Goal: Information Seeking & Learning: Learn about a topic

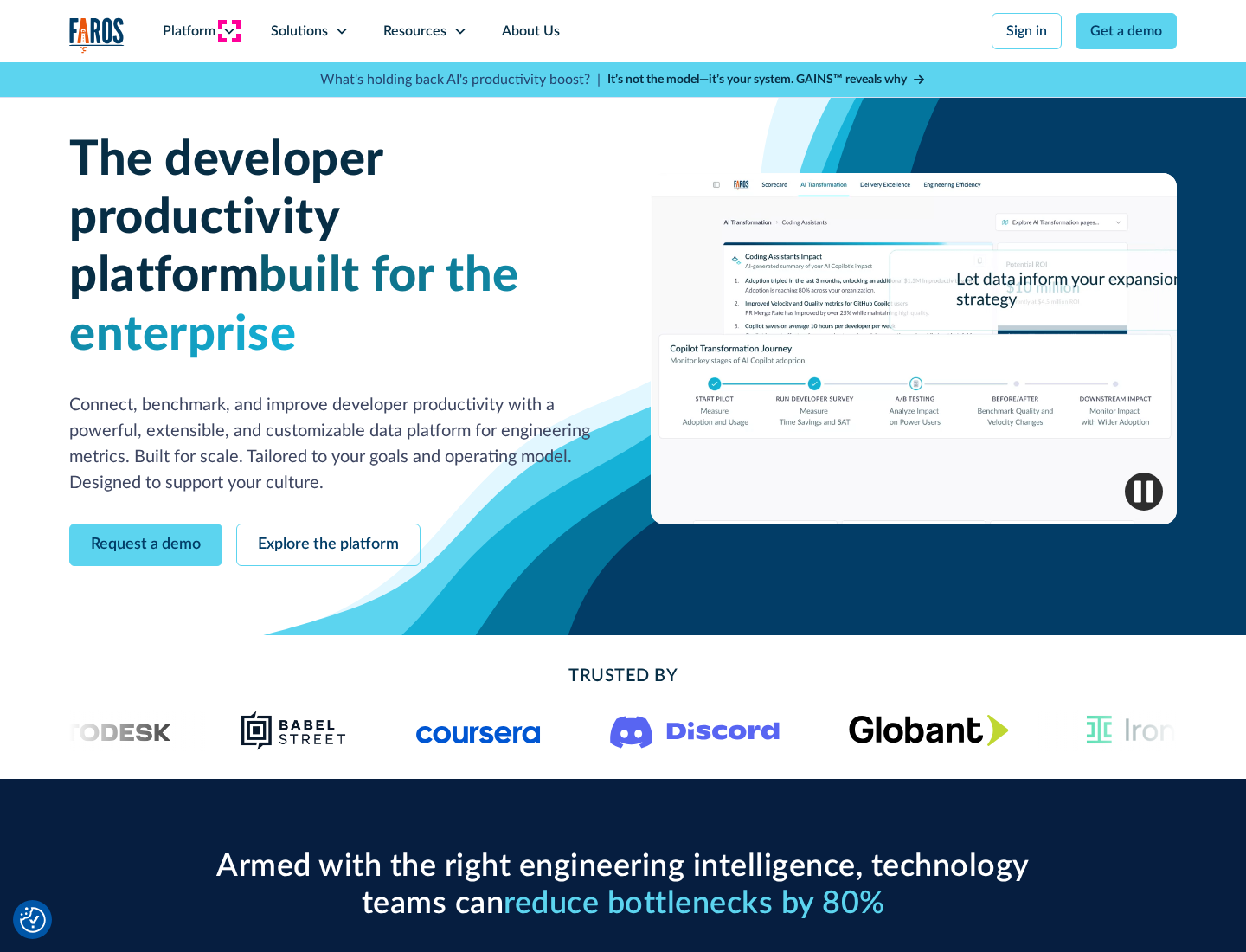
click at [228, 31] on icon at bounding box center [229, 31] width 14 height 14
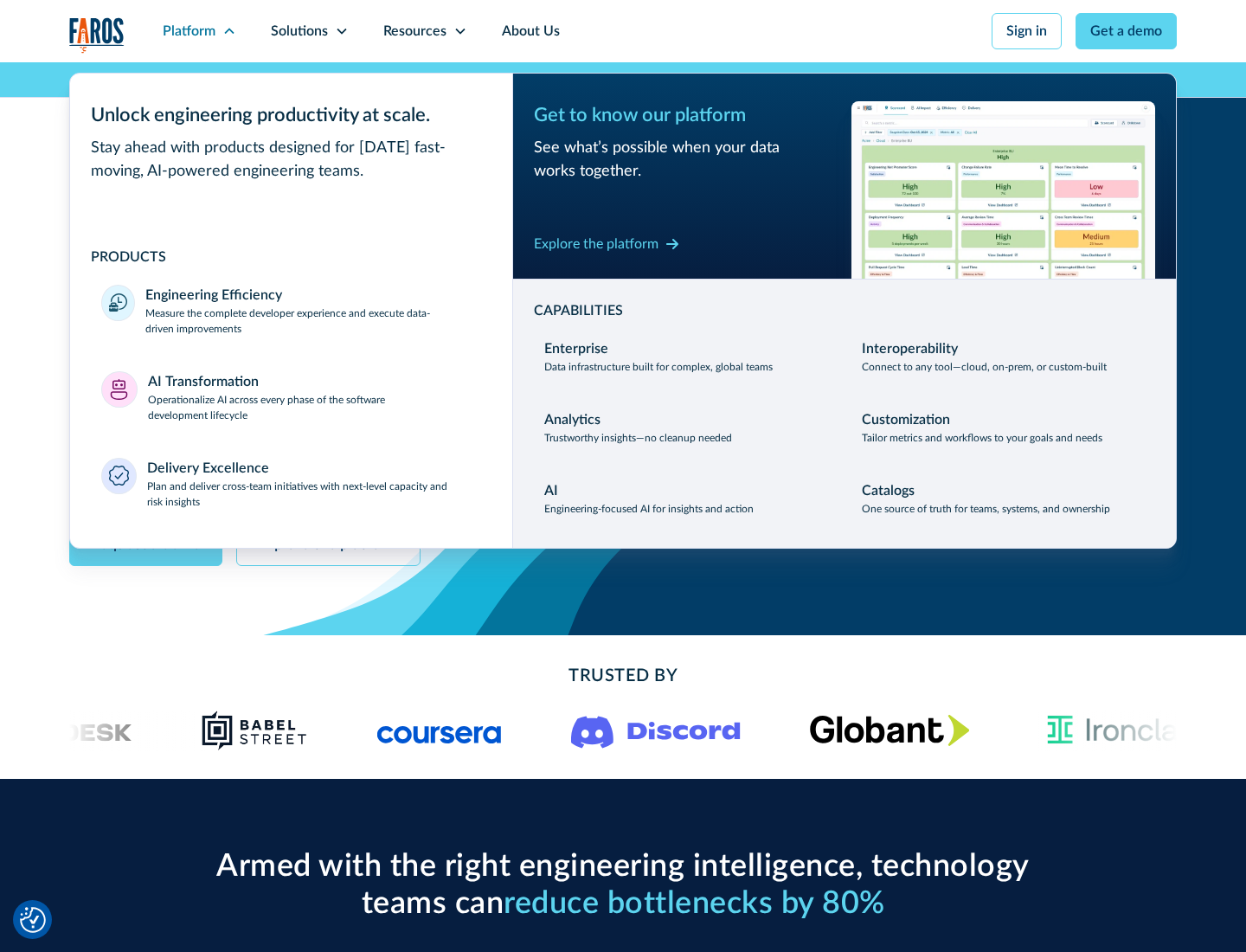
click at [314, 321] on p "Measure the complete developer experience and execute data-driven improvements" at bounding box center [313, 322] width 336 height 31
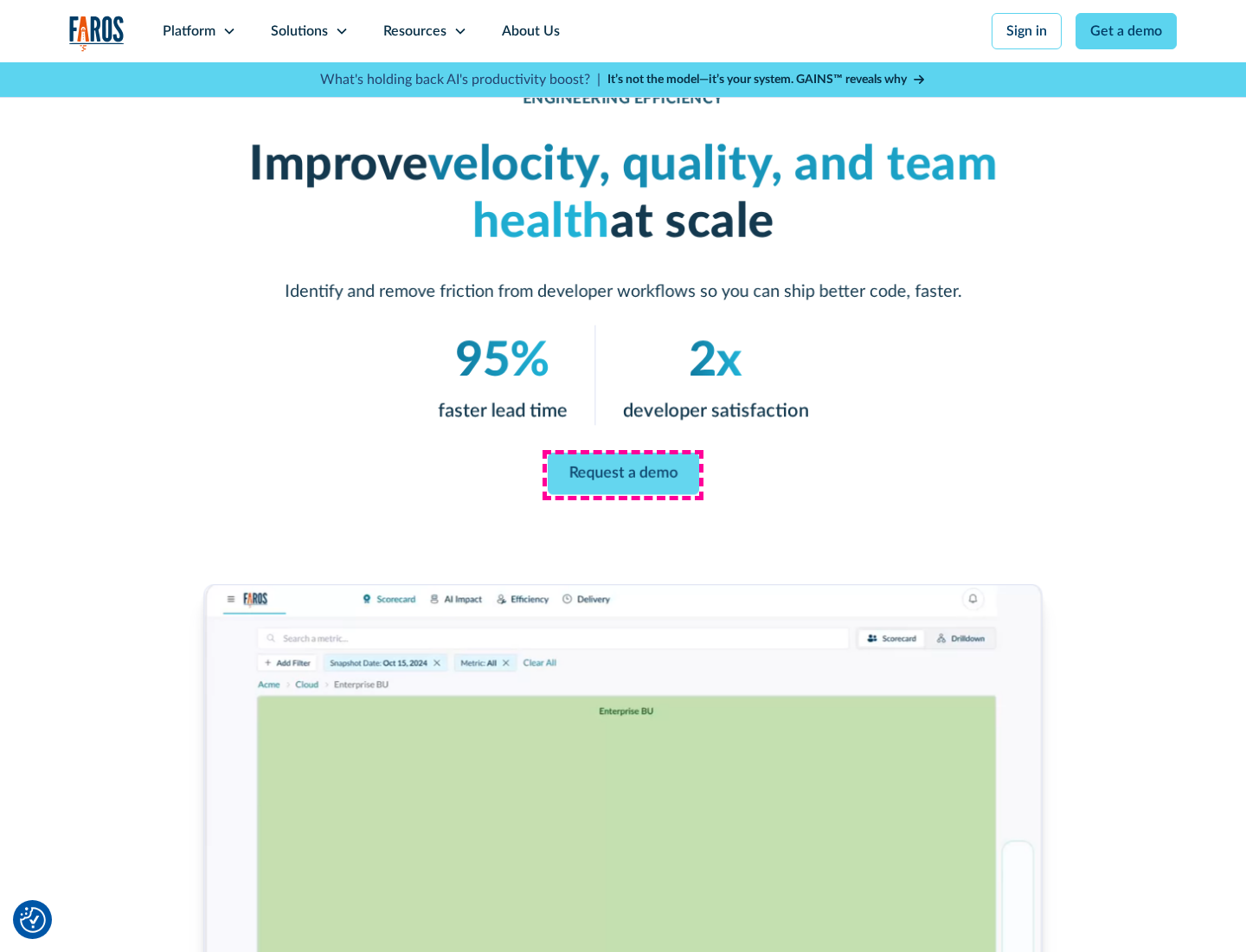
click at [623, 473] on link "Request a demo" at bounding box center [622, 474] width 151 height 42
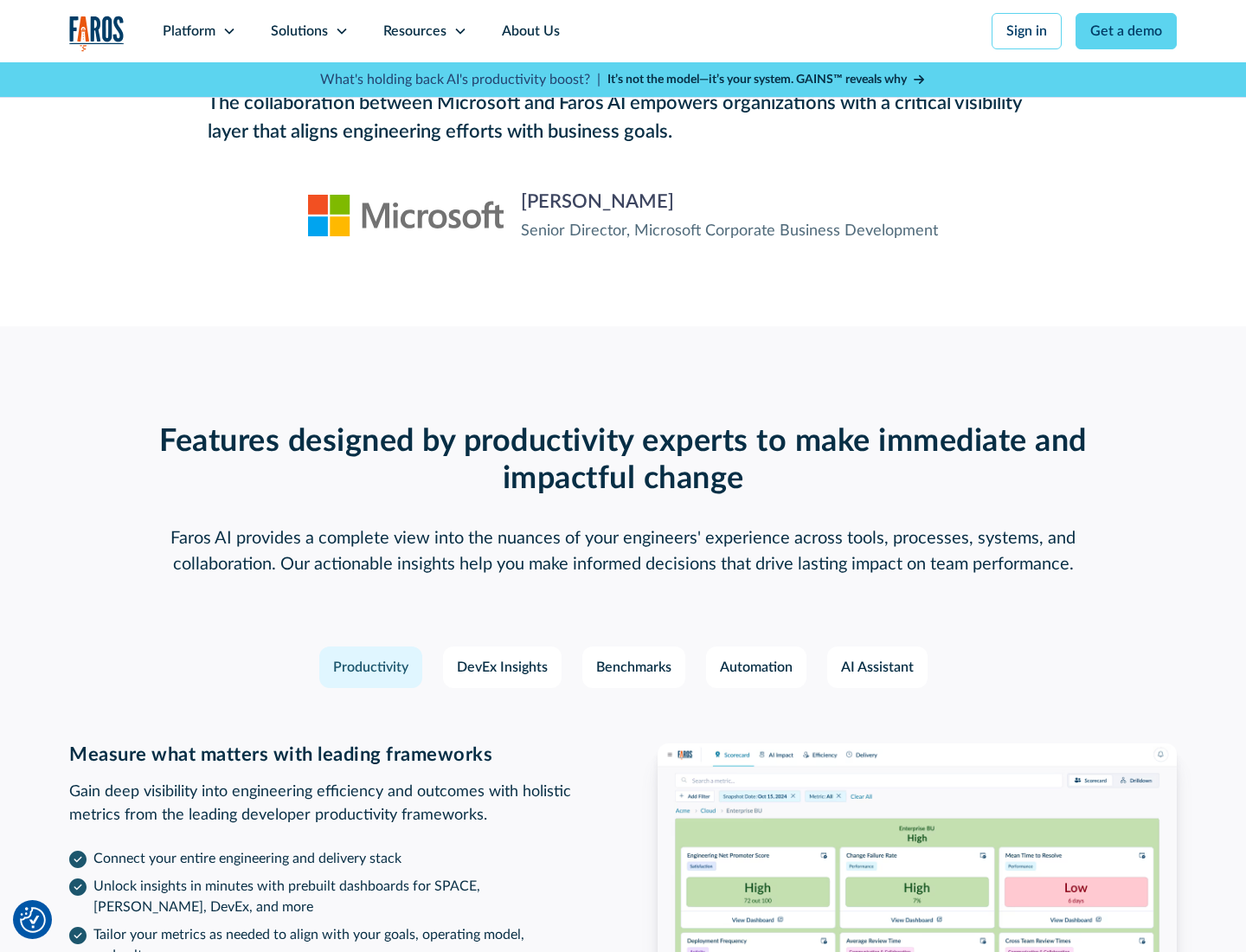
click at [228, 31] on icon at bounding box center [229, 31] width 14 height 14
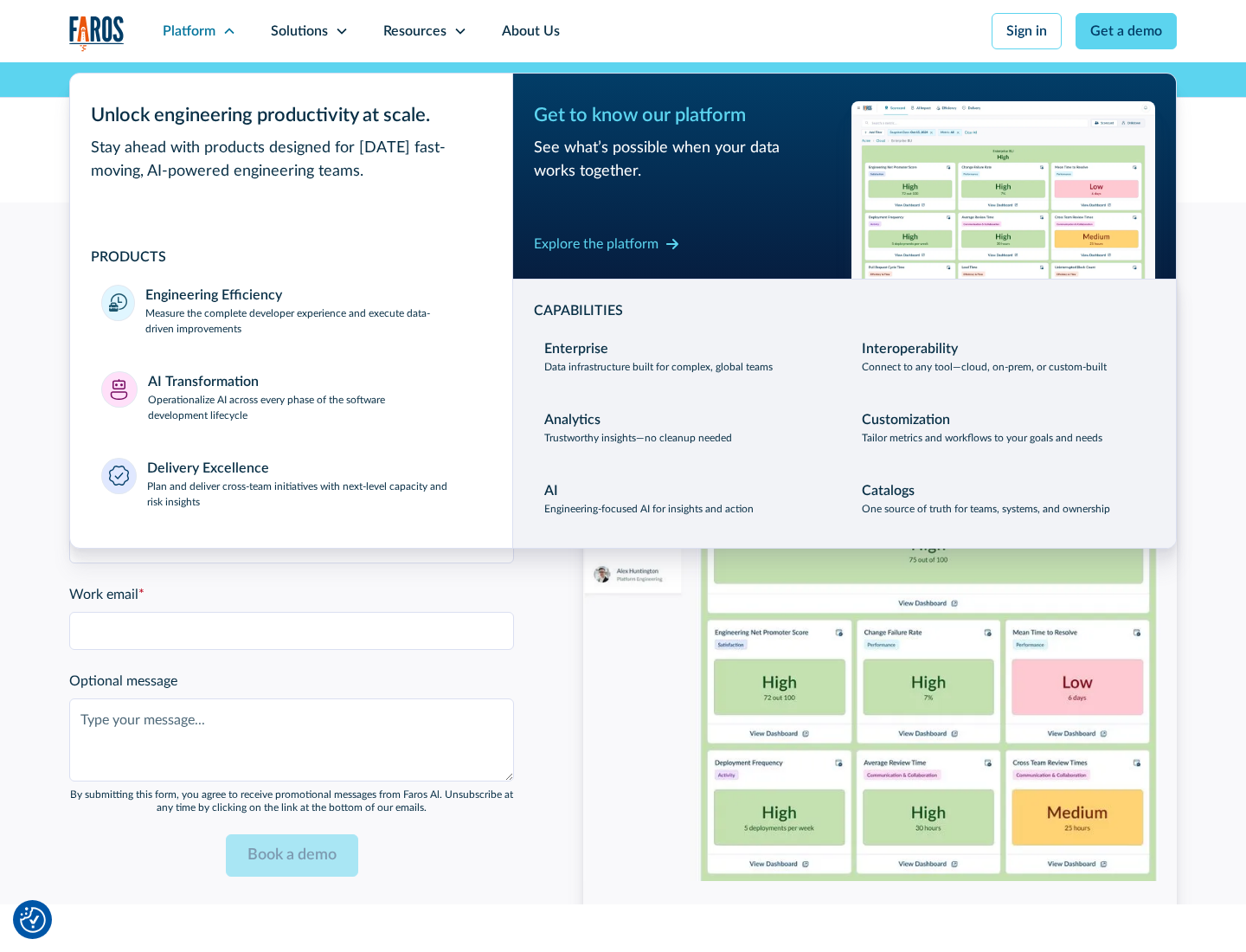
scroll to position [3796, 0]
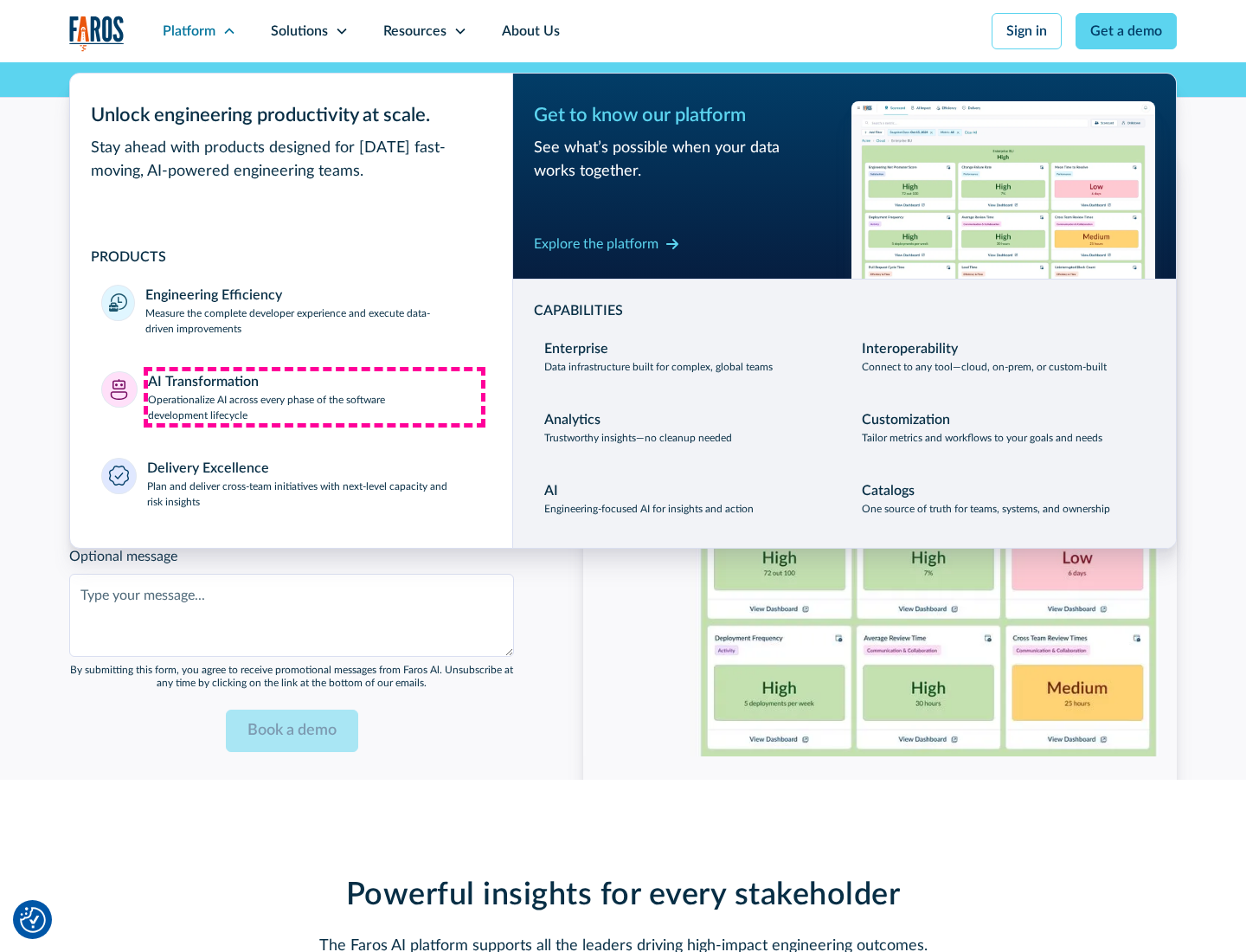
click at [314, 397] on p "Operationalize AI across every phase of the software development lifecycle" at bounding box center [315, 407] width 334 height 31
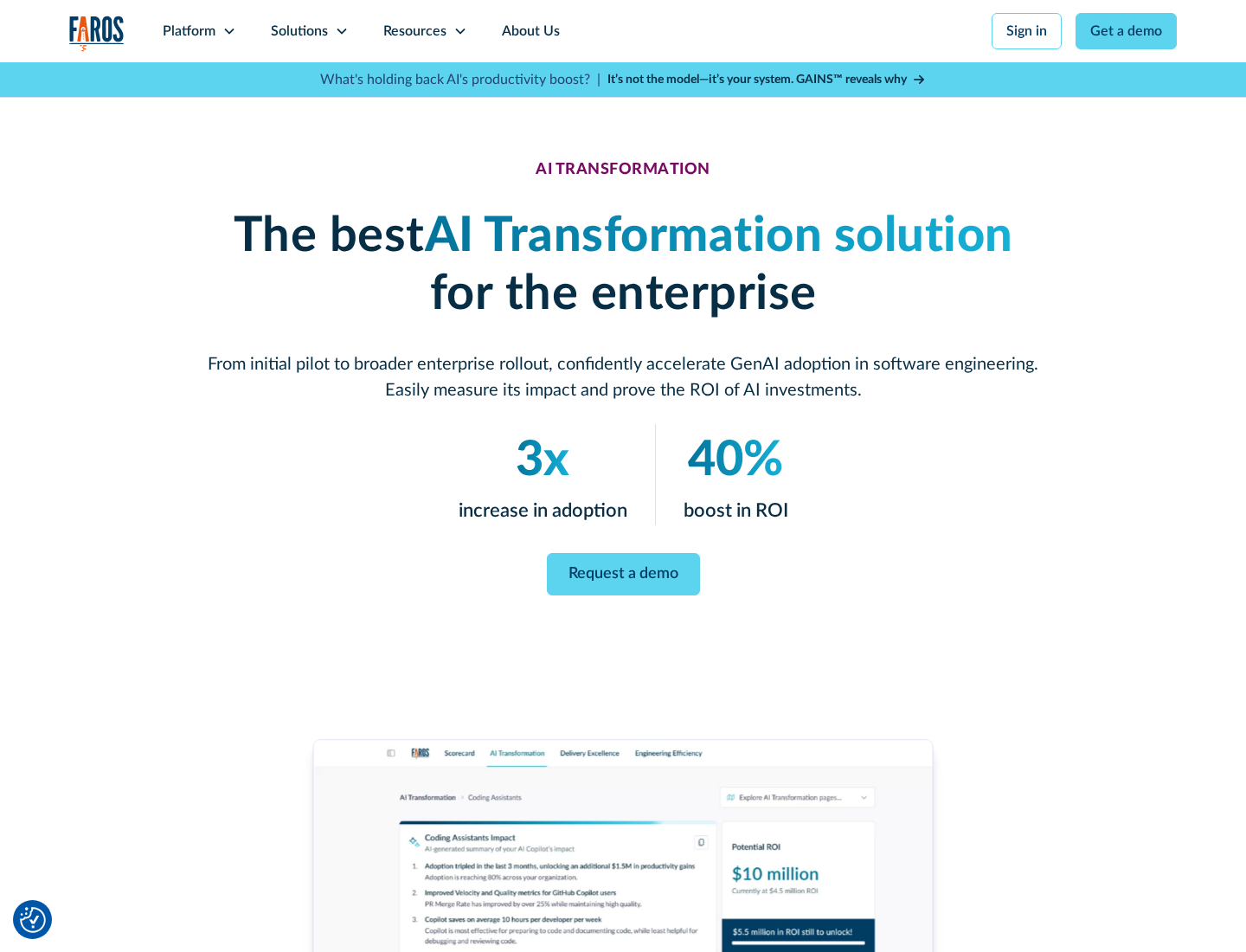
scroll to position [98, 0]
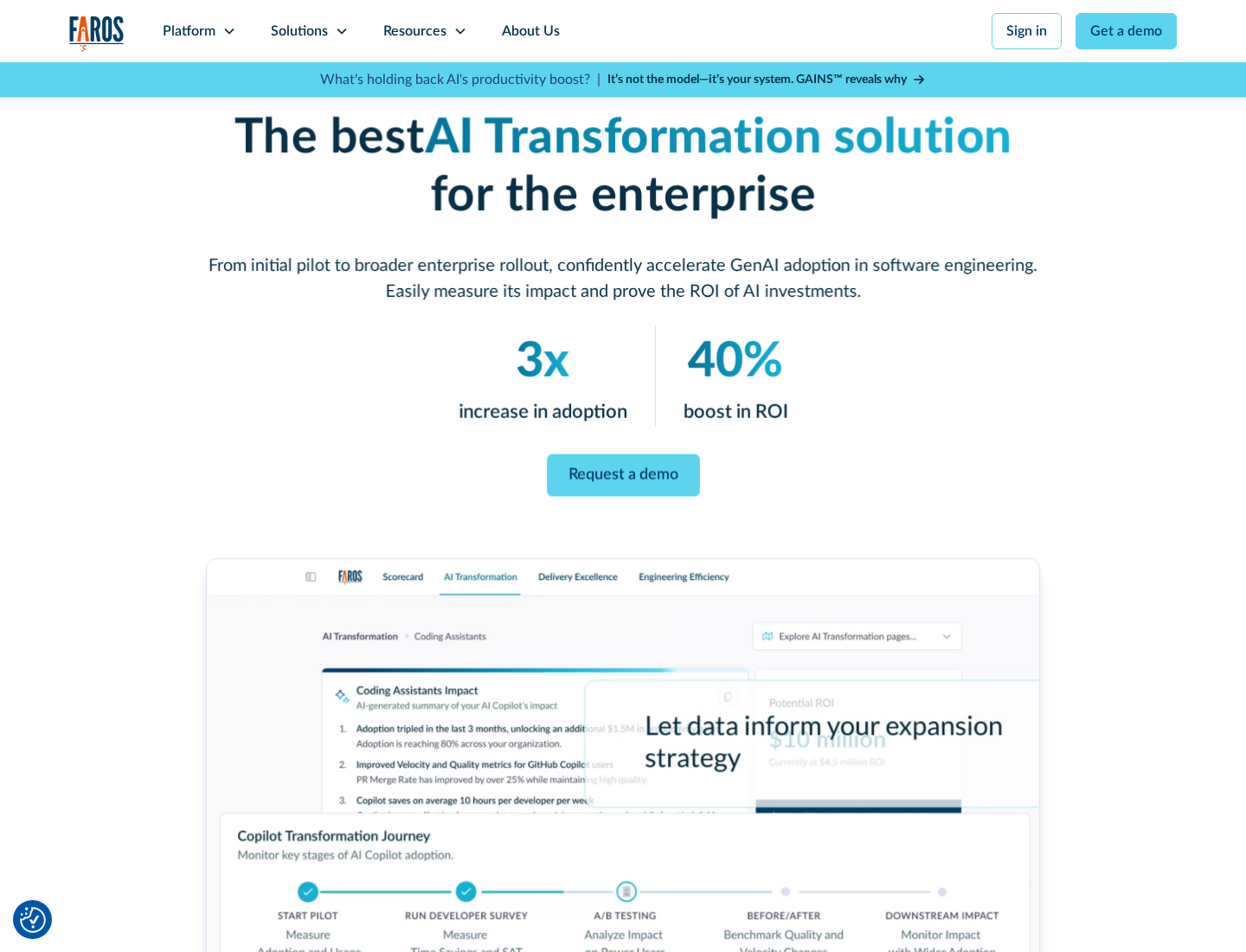
click at [623, 470] on link "Request a demo" at bounding box center [623, 476] width 153 height 43
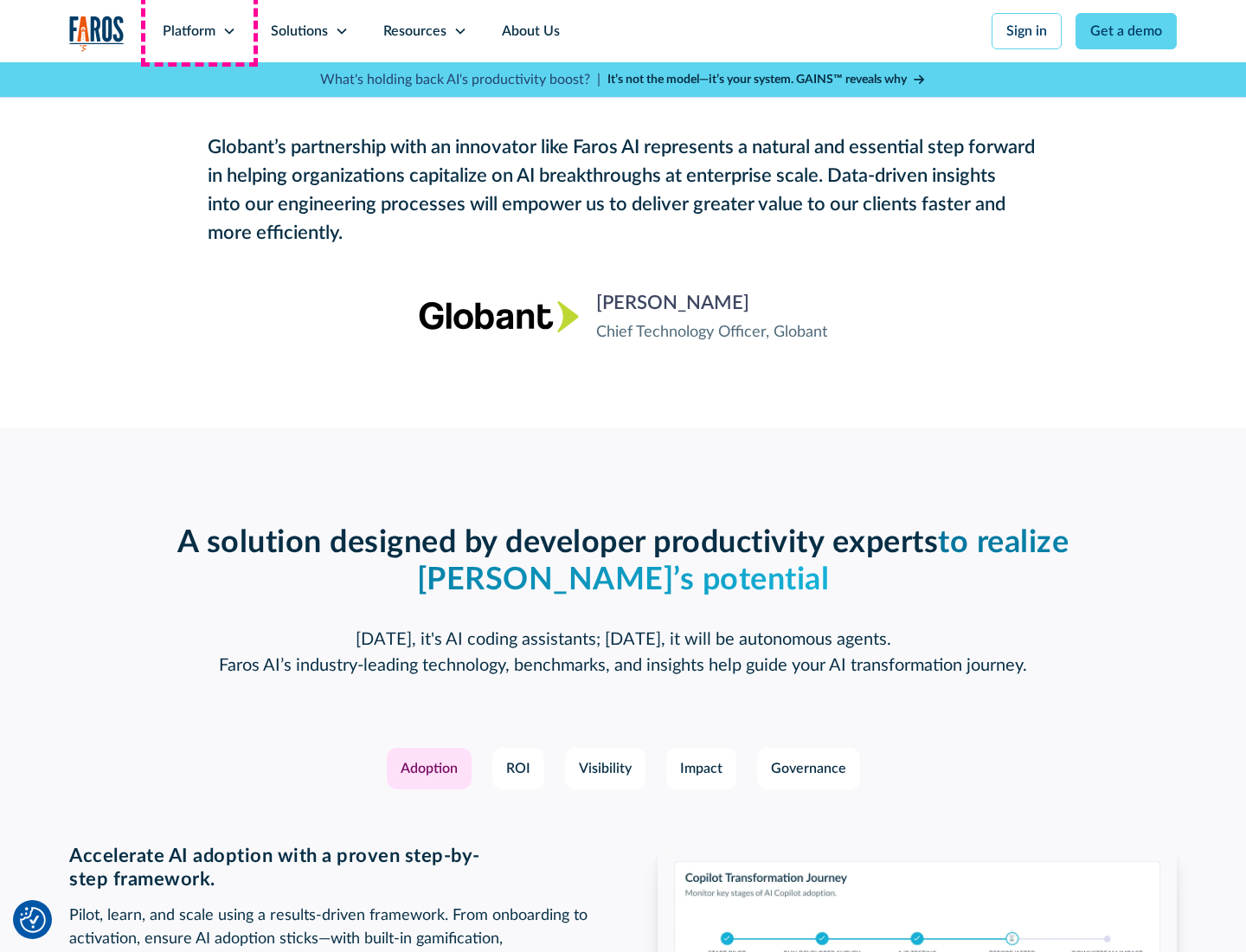
click at [199, 31] on div "Platform" at bounding box center [189, 30] width 53 height 20
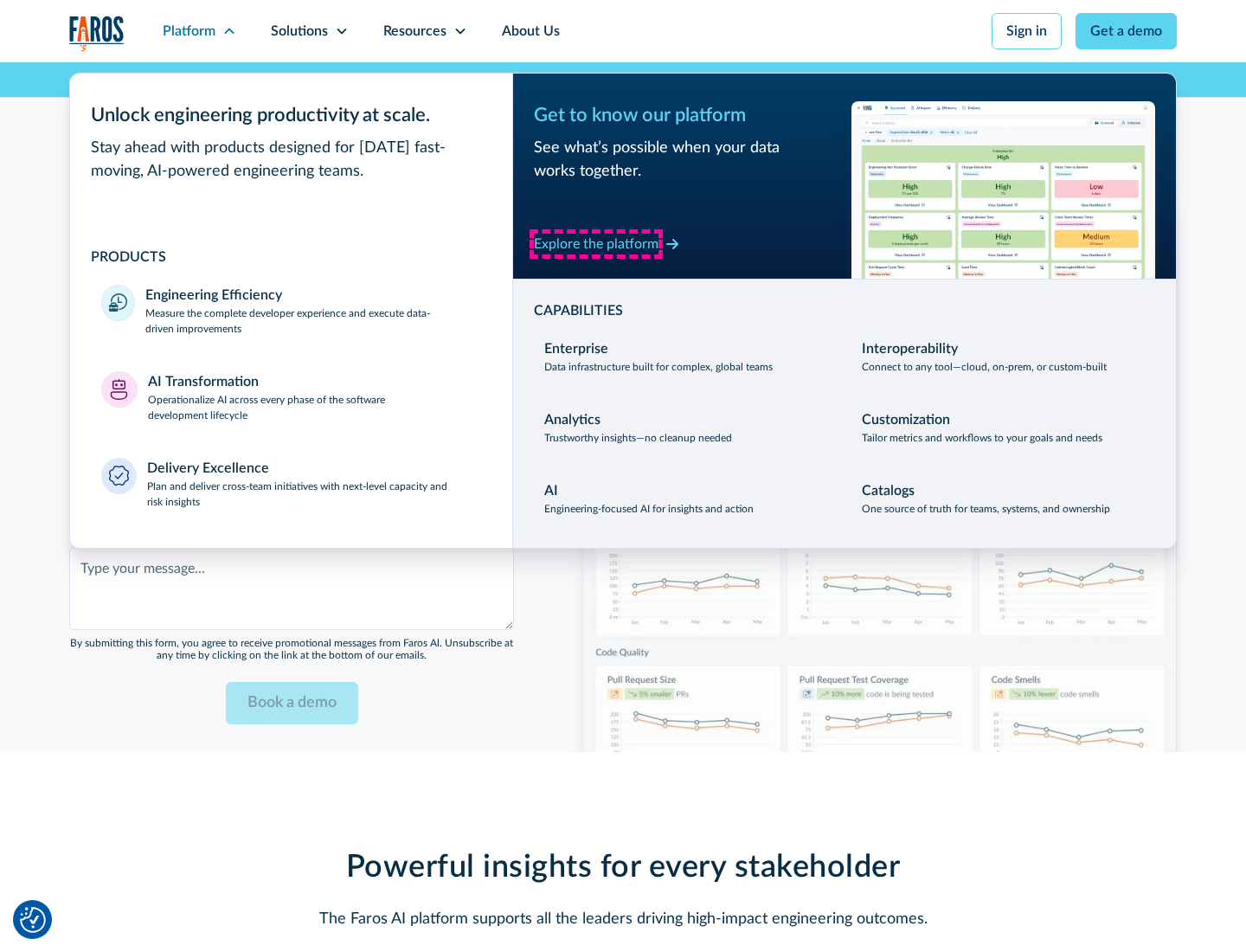
scroll to position [4213, 0]
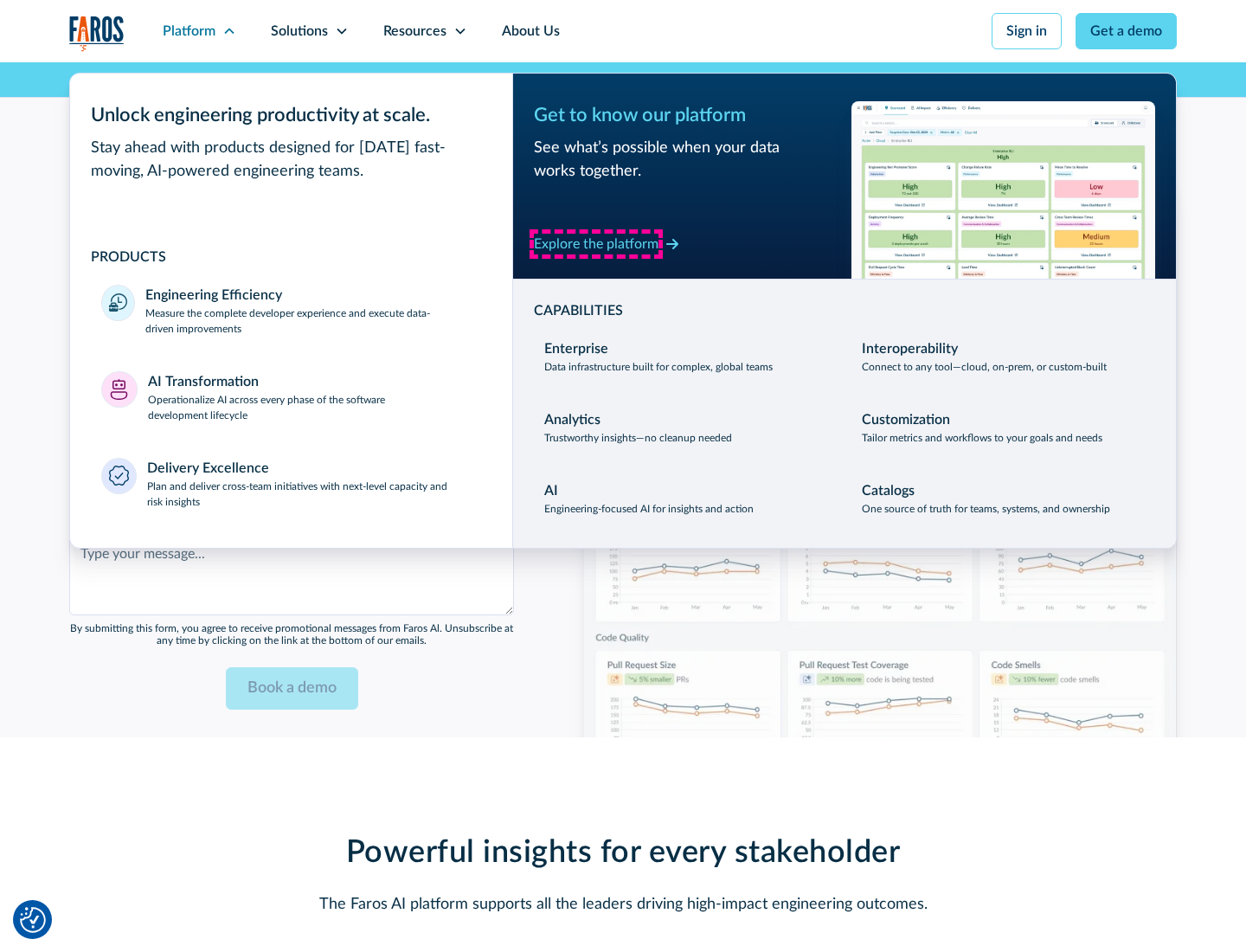
click at [596, 244] on div "Explore the platform" at bounding box center [596, 244] width 125 height 20
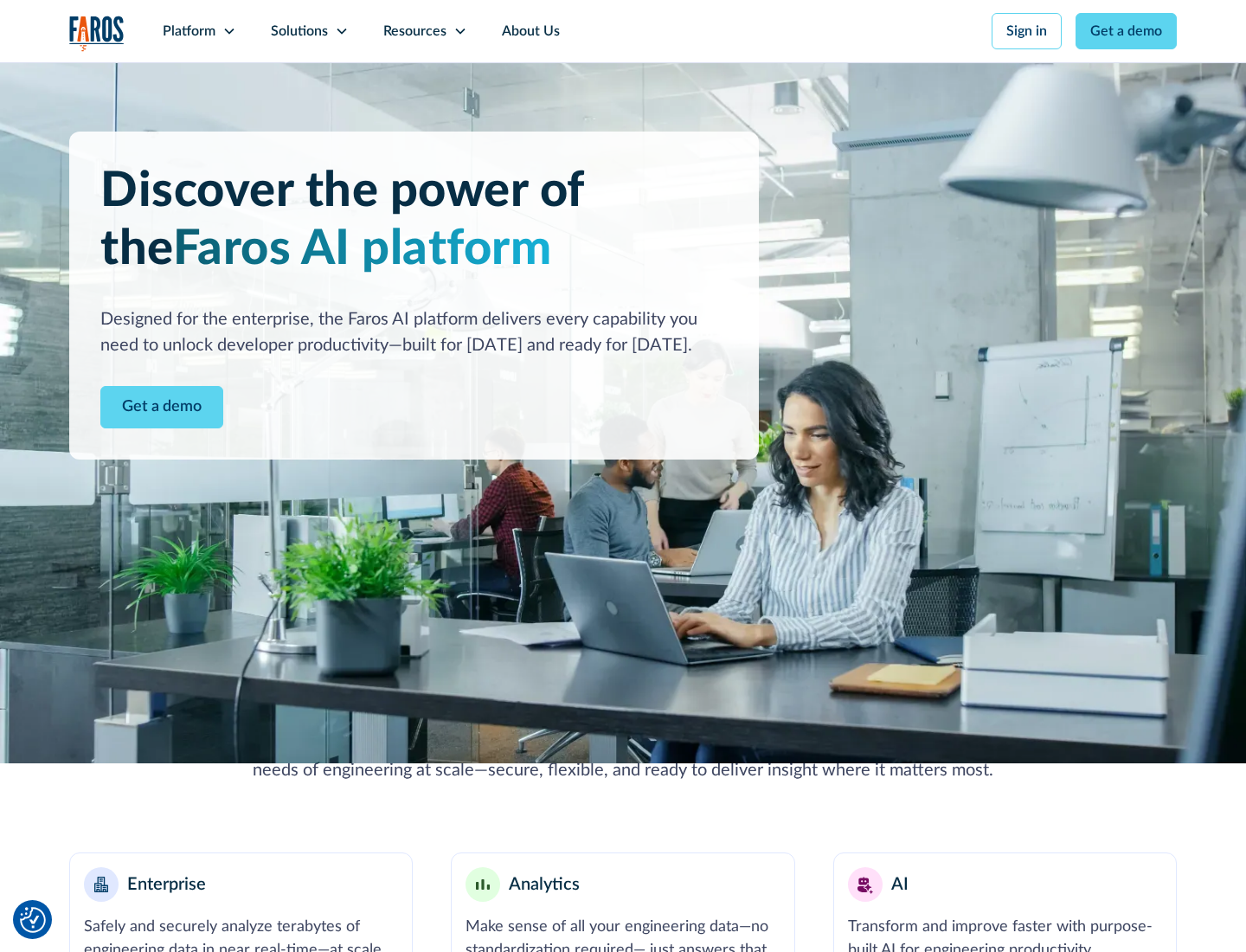
click at [162, 406] on link "Get a demo" at bounding box center [162, 407] width 123 height 43
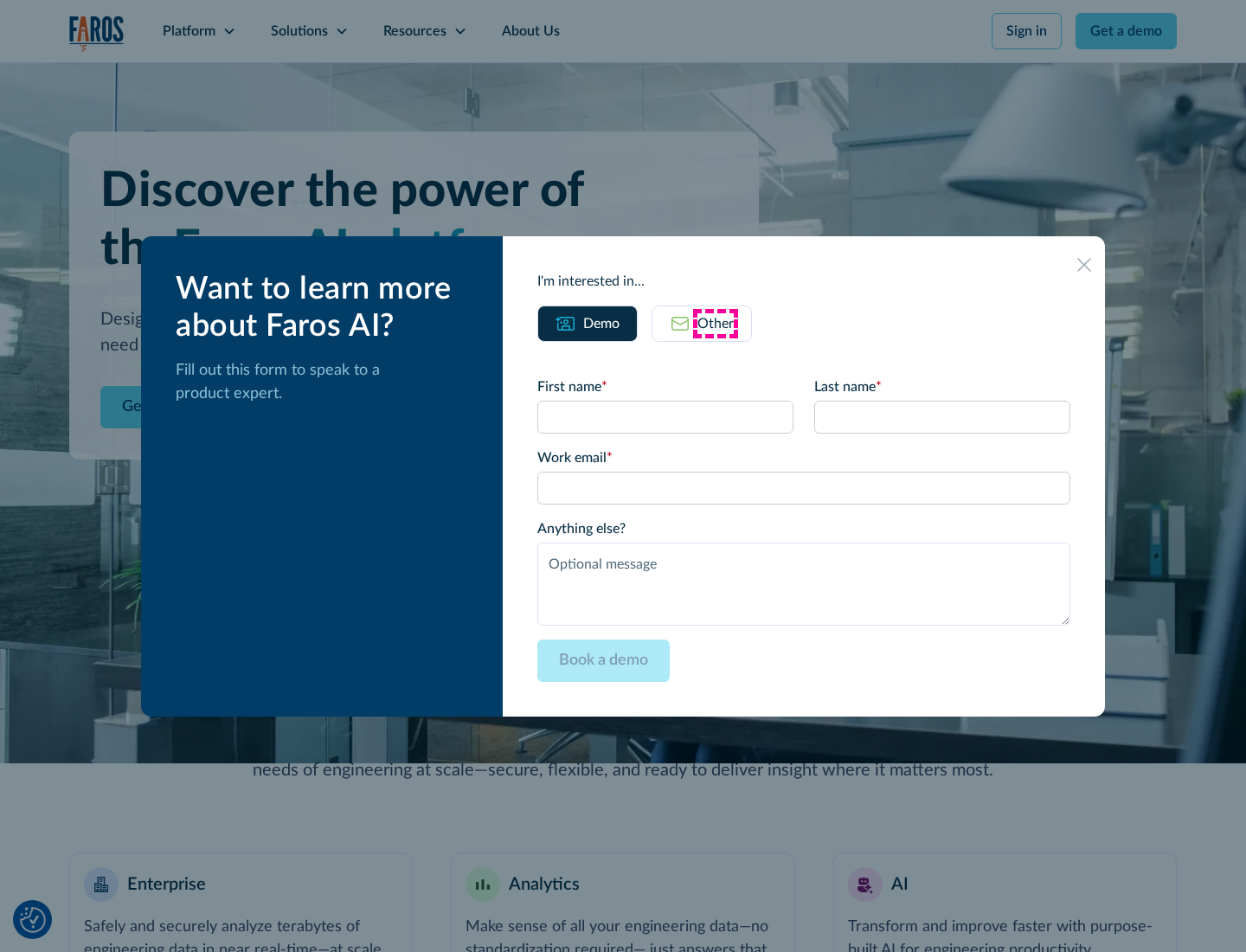
click at [715, 323] on div "Other" at bounding box center [715, 324] width 36 height 20
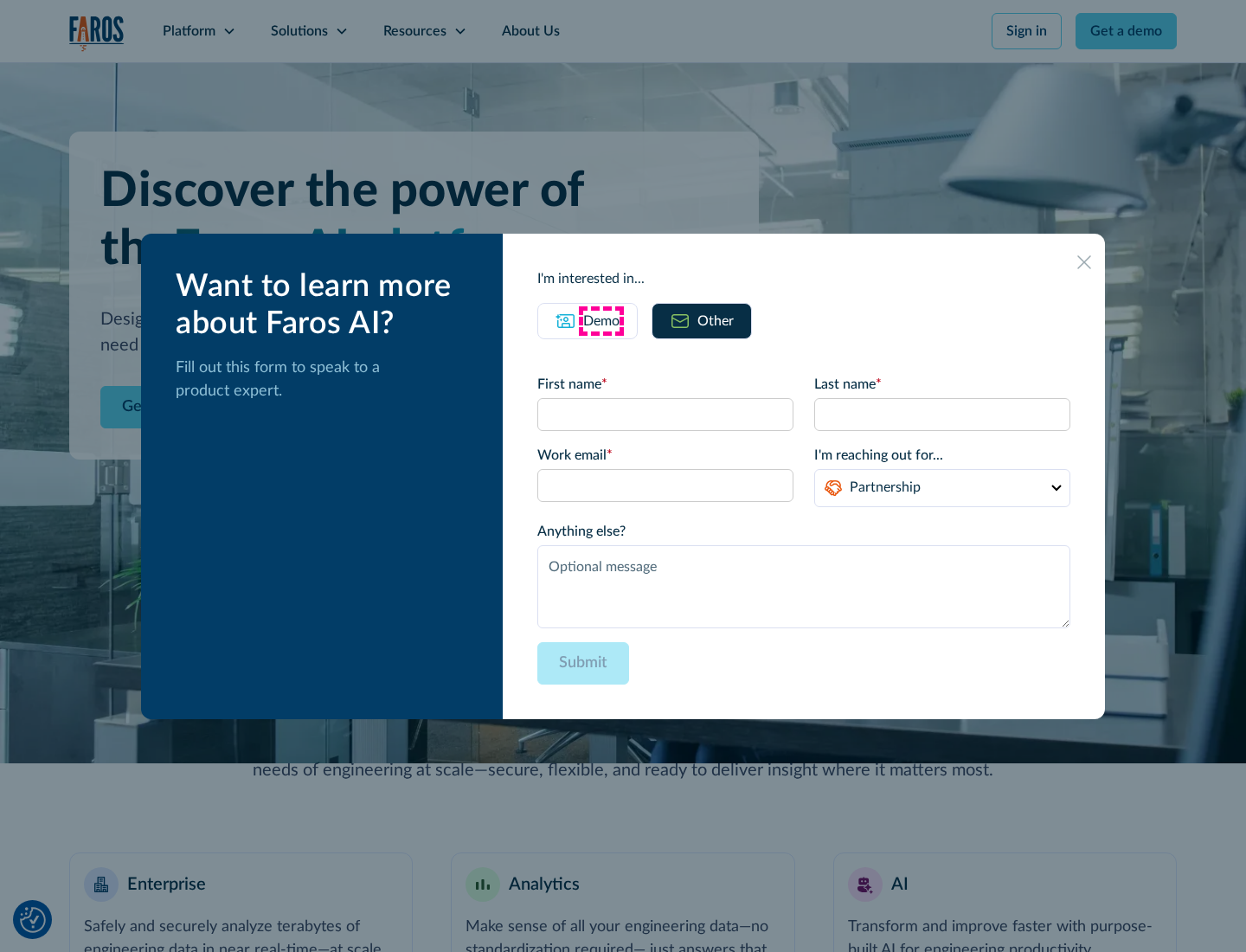
click at [601, 321] on div "Demo" at bounding box center [601, 321] width 36 height 20
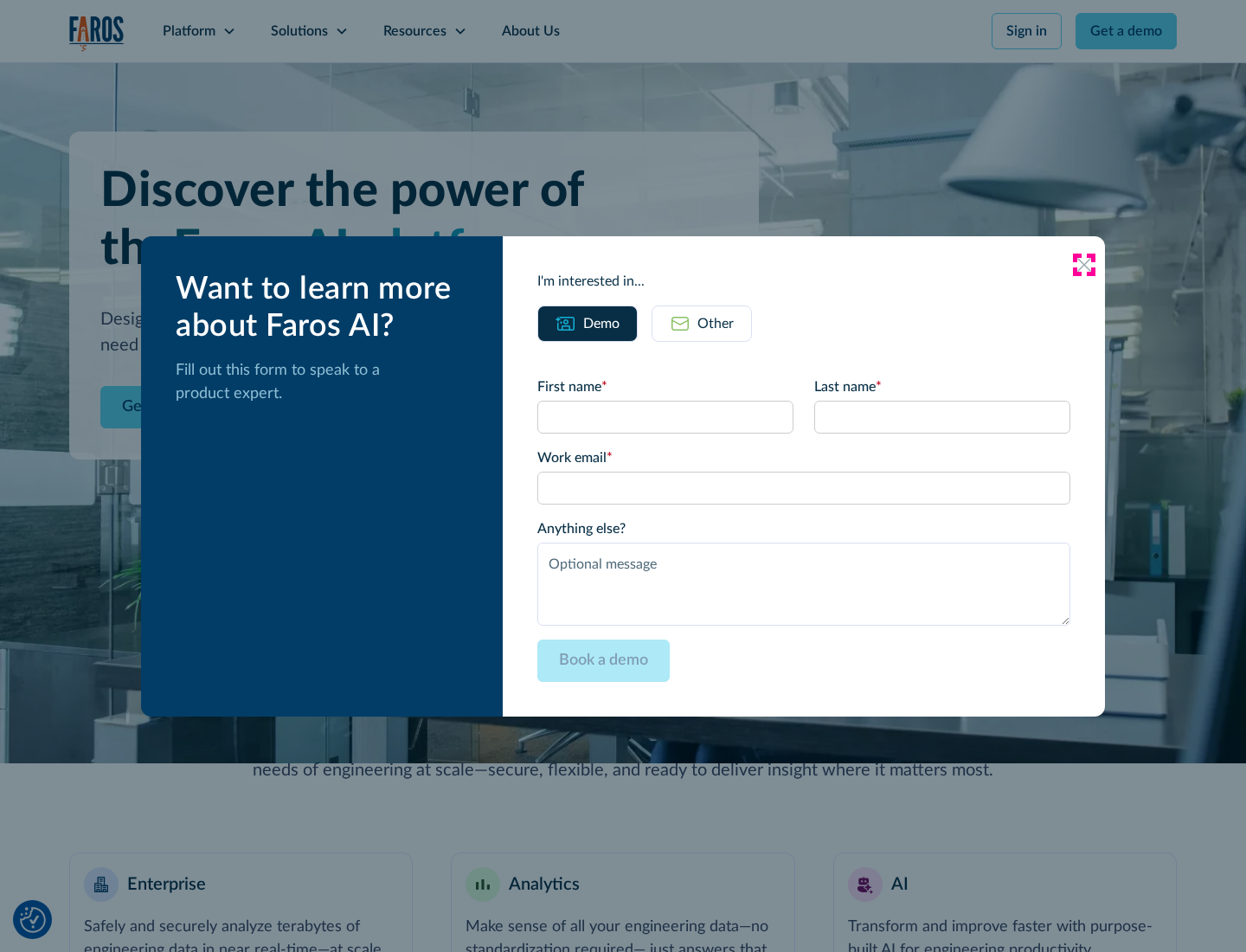
click at [1084, 264] on icon at bounding box center [1084, 265] width 14 height 14
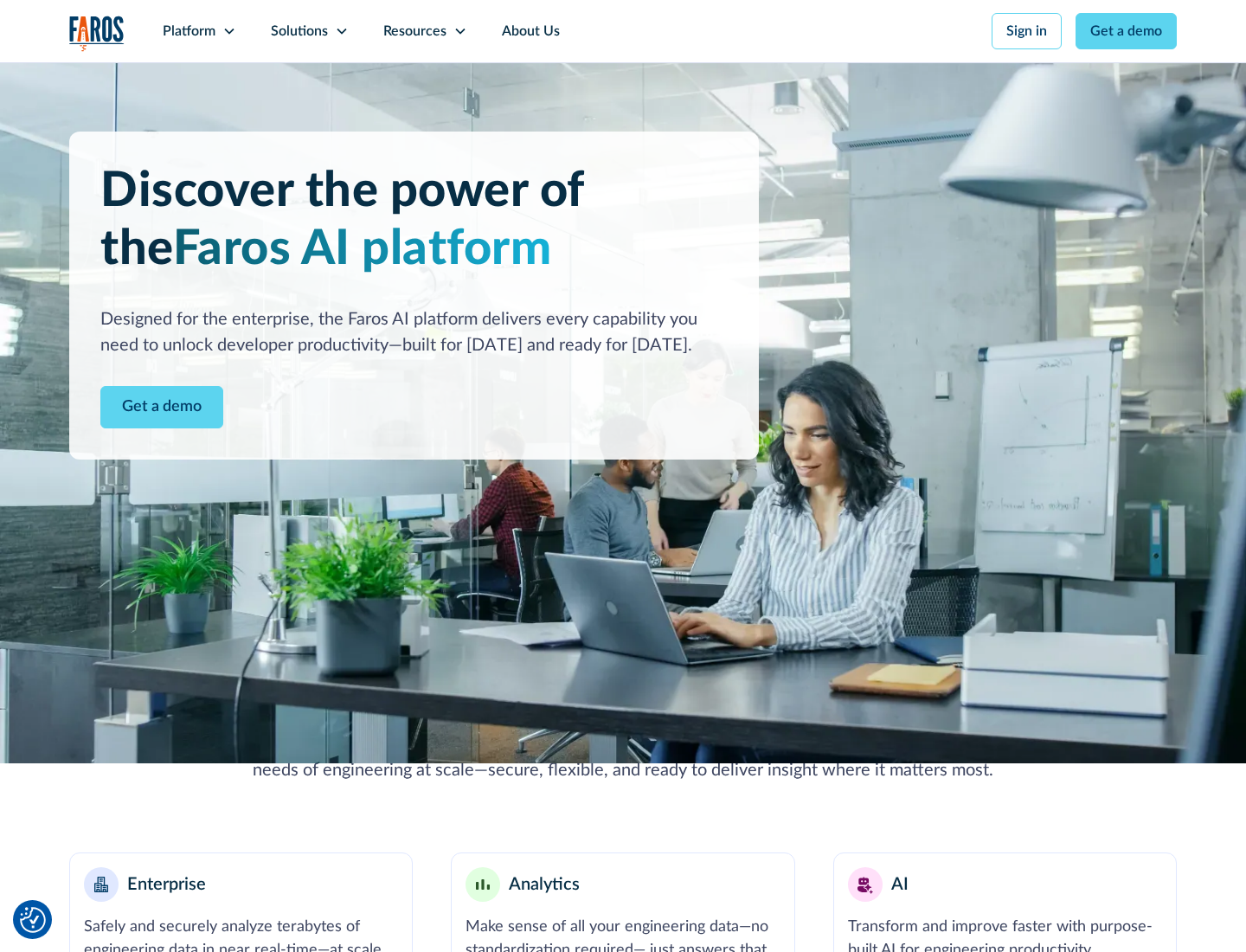
click at [228, 31] on icon at bounding box center [229, 31] width 14 height 14
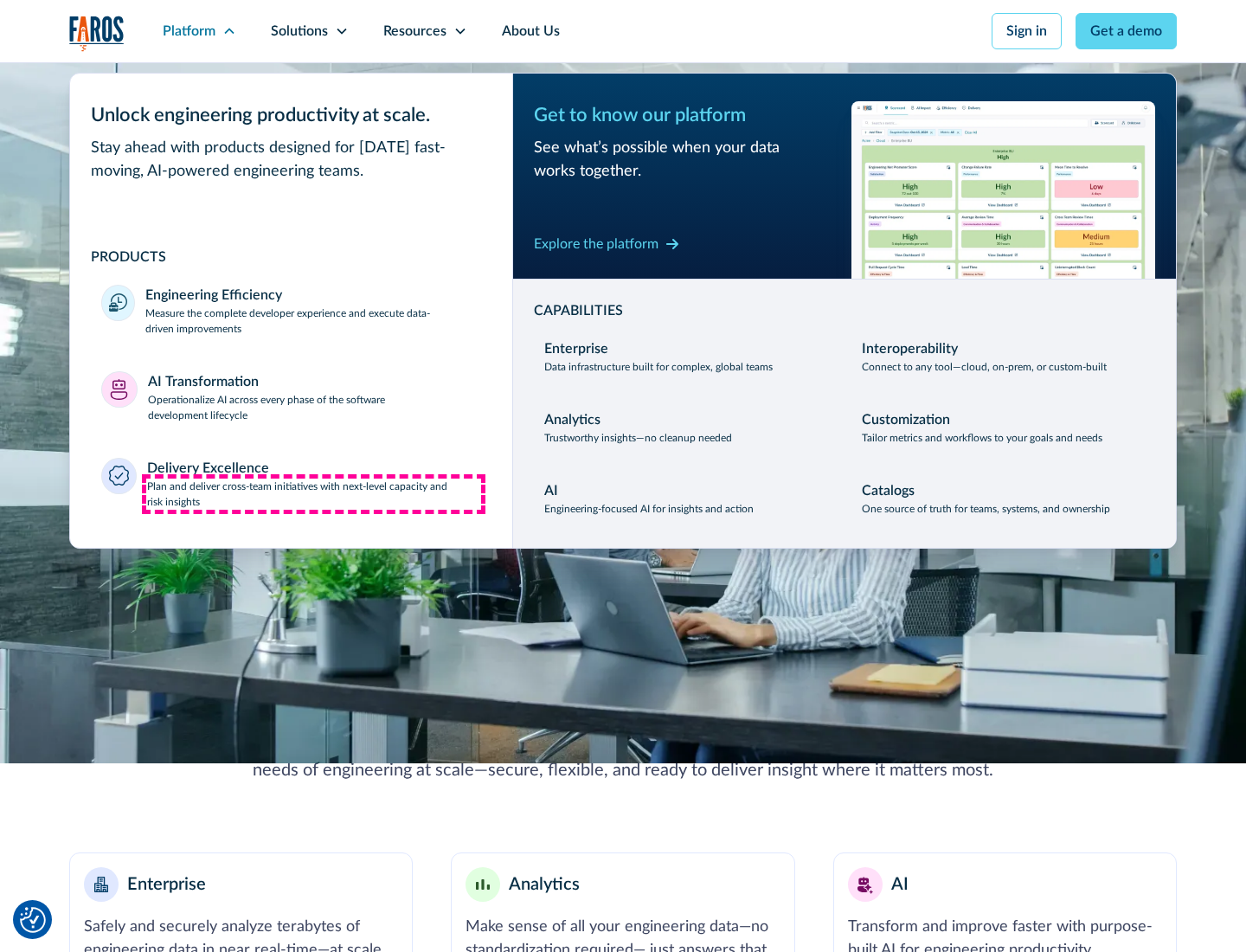
click at [314, 493] on p "Plan and deliver cross-team initiatives with next-level capacity and risk insig…" at bounding box center [315, 494] width 335 height 31
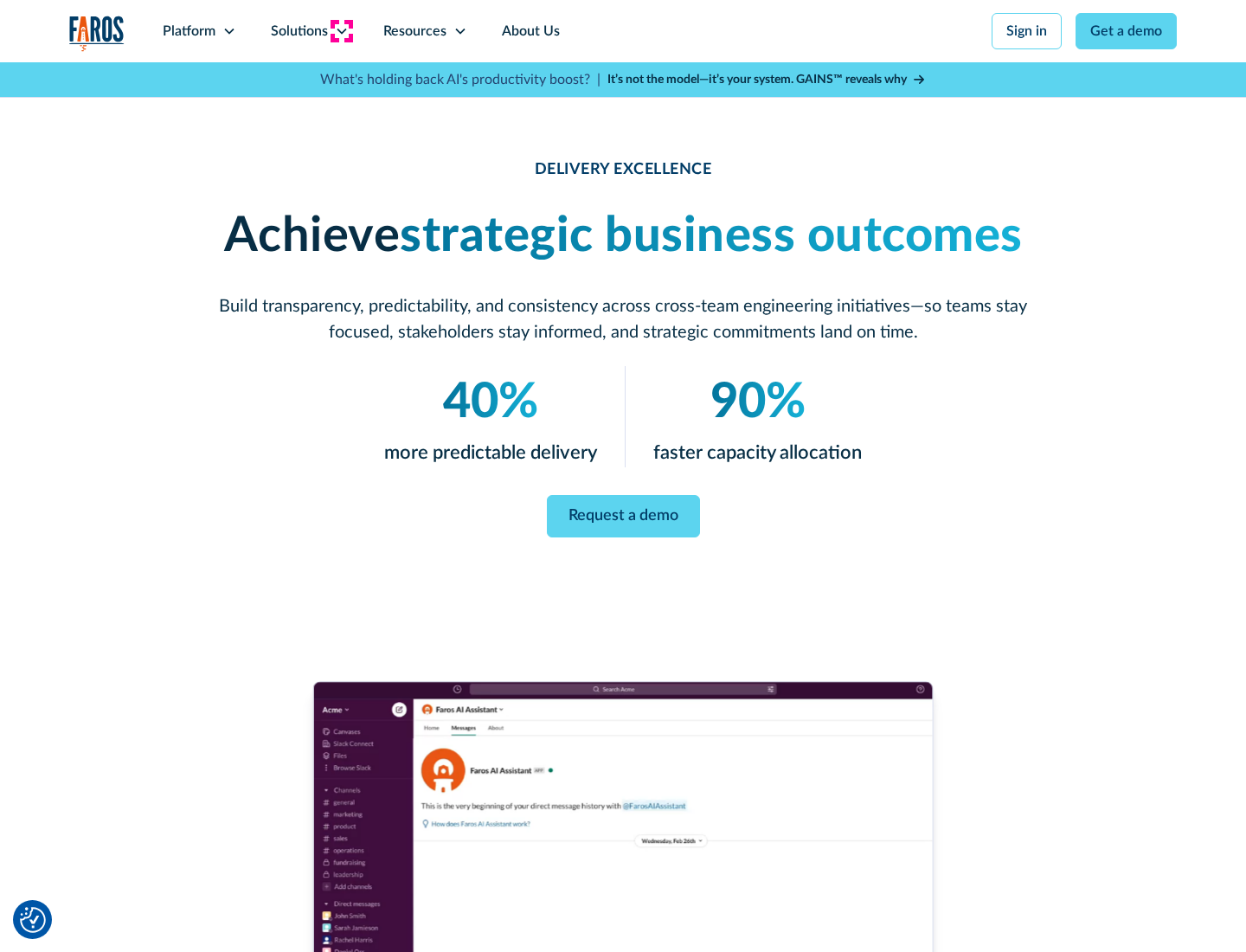
click at [341, 31] on icon at bounding box center [342, 31] width 14 height 14
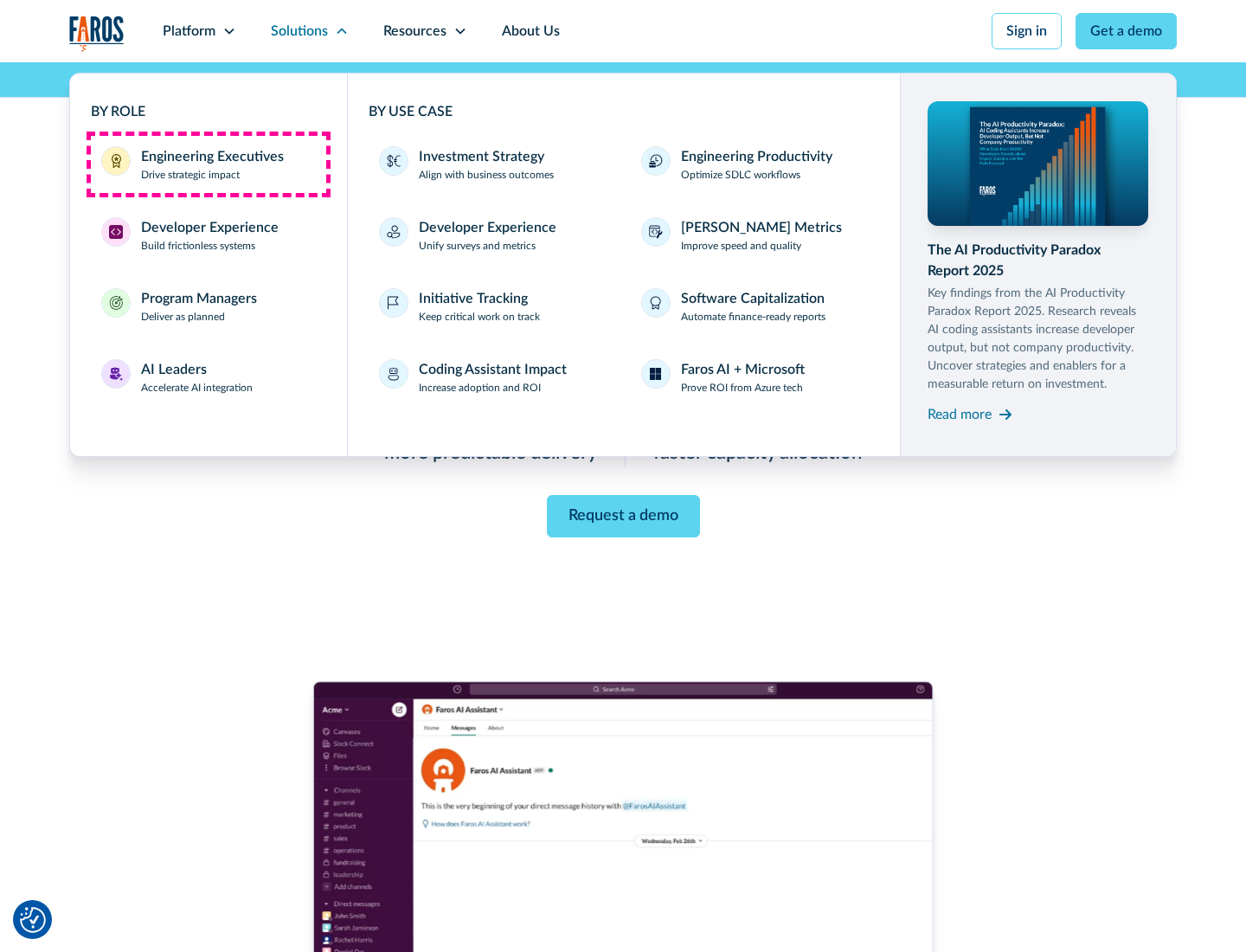
click at [208, 165] on div "Engineering Executives" at bounding box center [212, 156] width 143 height 20
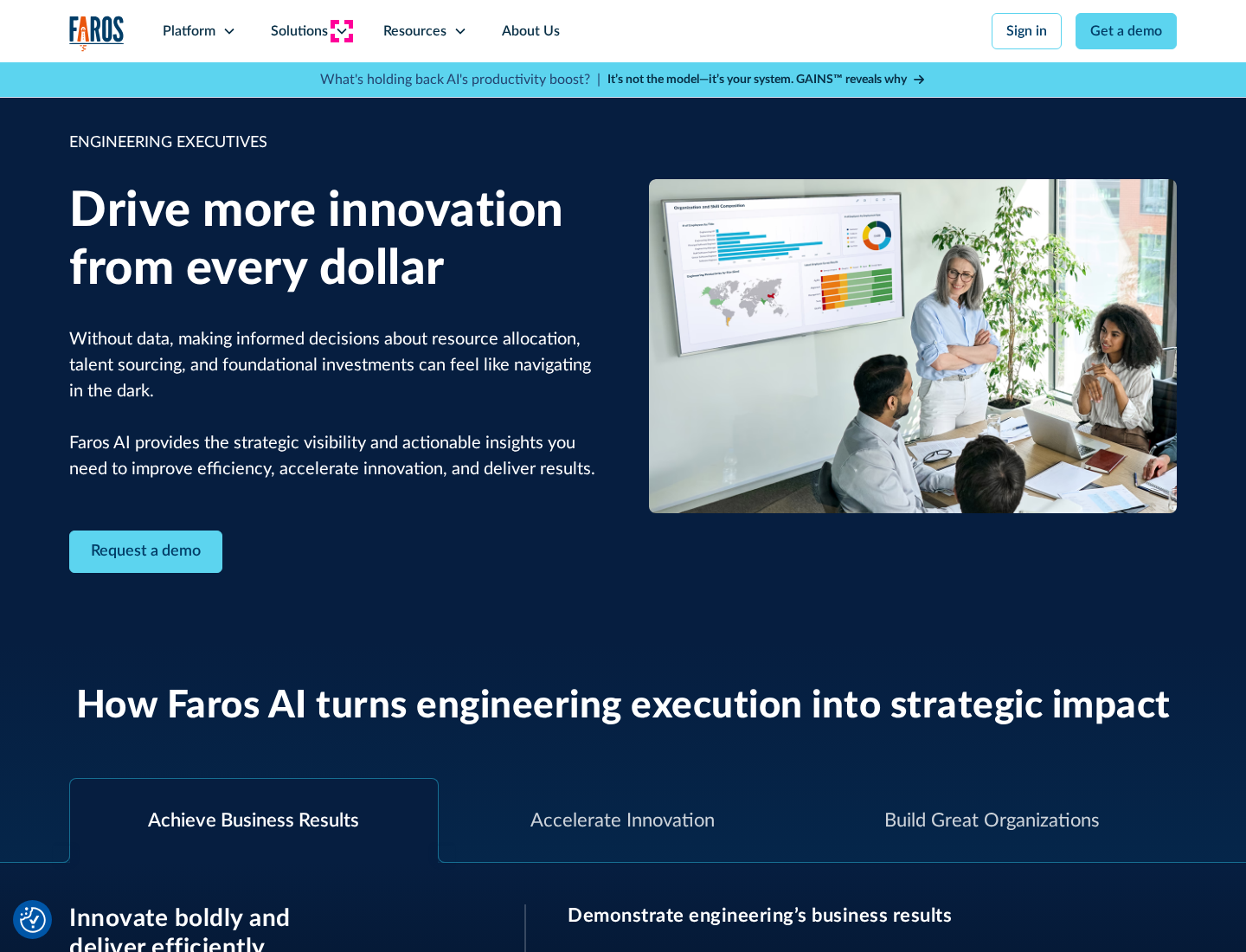
click at [341, 31] on icon at bounding box center [342, 31] width 14 height 14
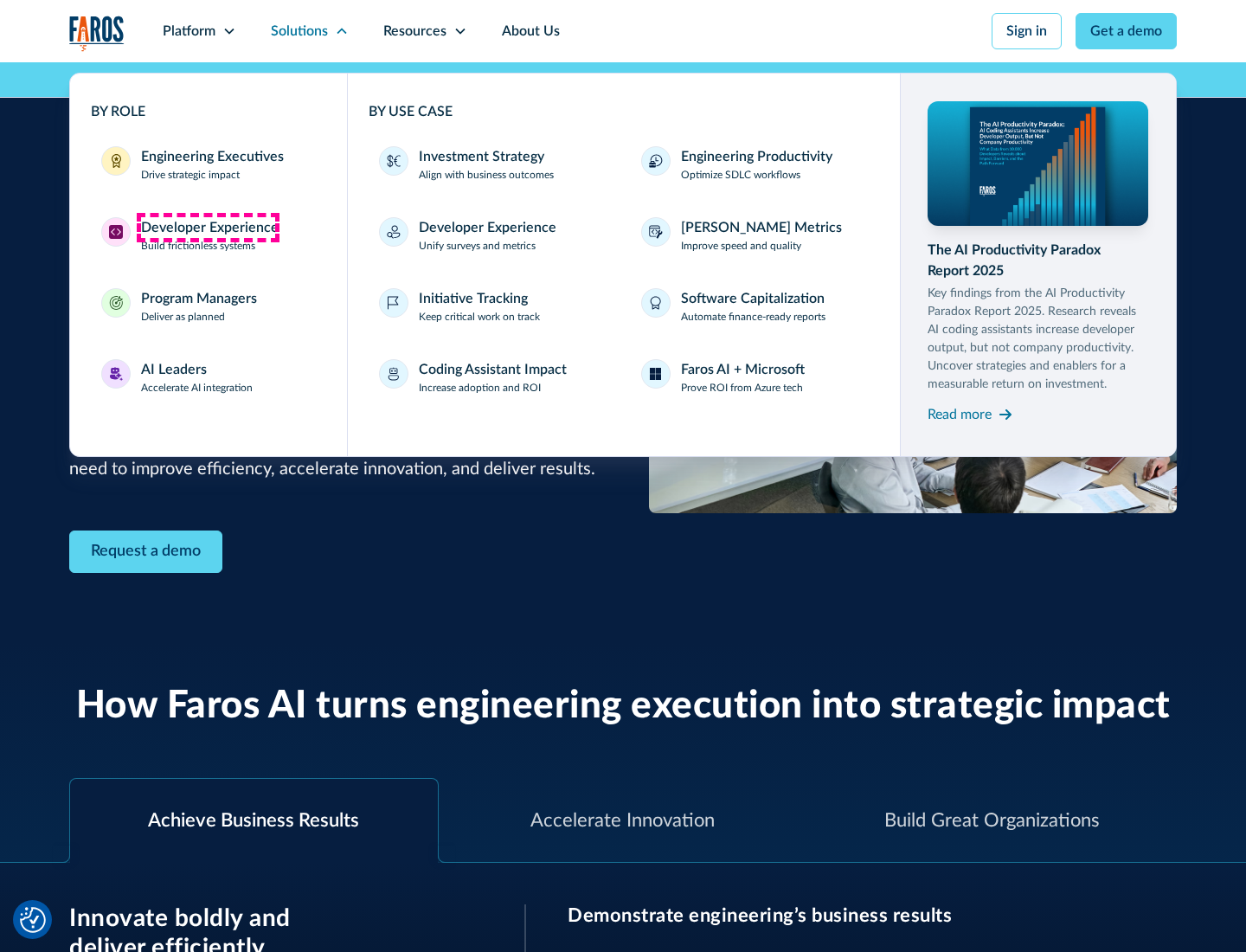
click at [208, 228] on div "Developer Experience" at bounding box center [209, 227] width 137 height 20
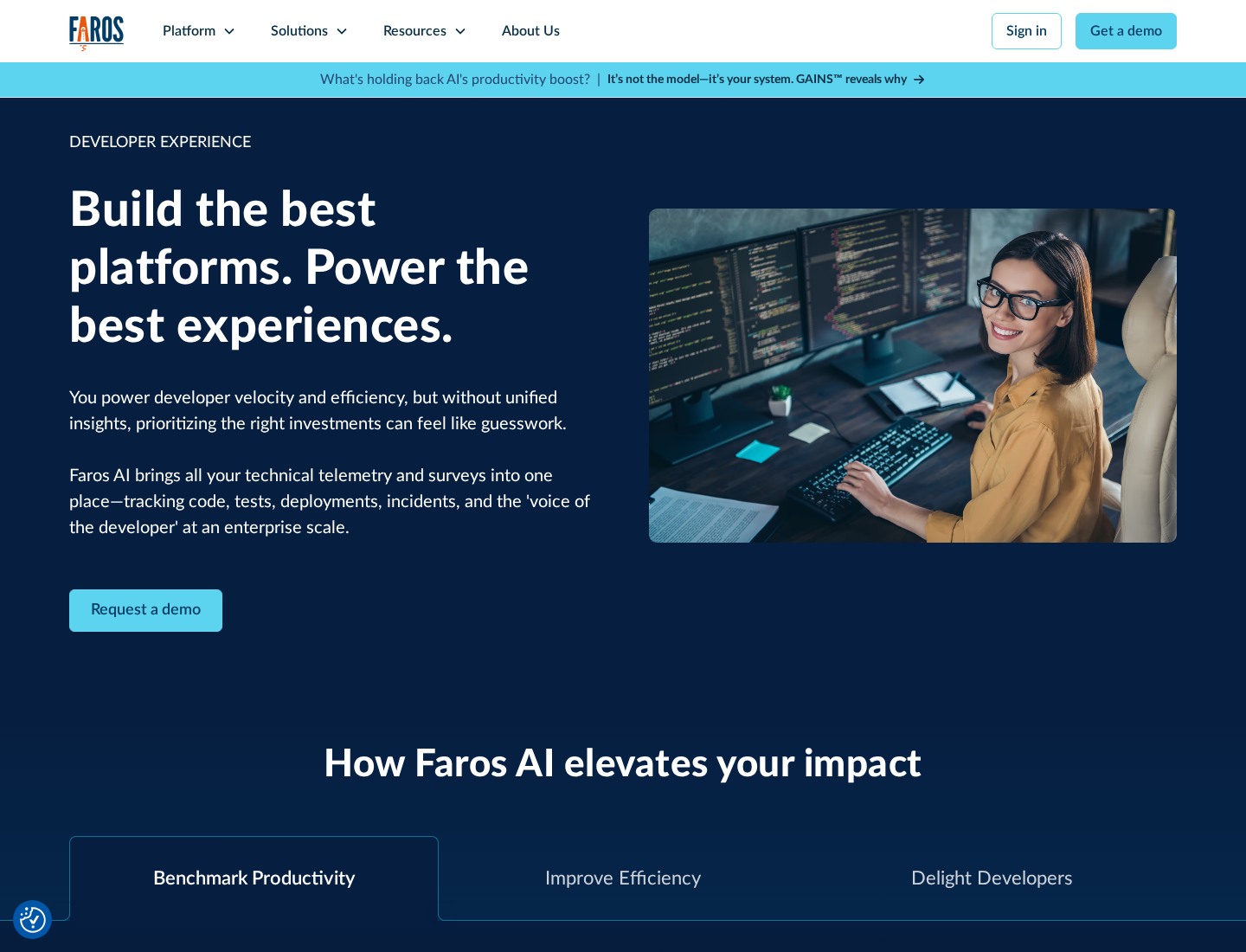
click at [309, 31] on div "Solutions" at bounding box center [299, 30] width 57 height 20
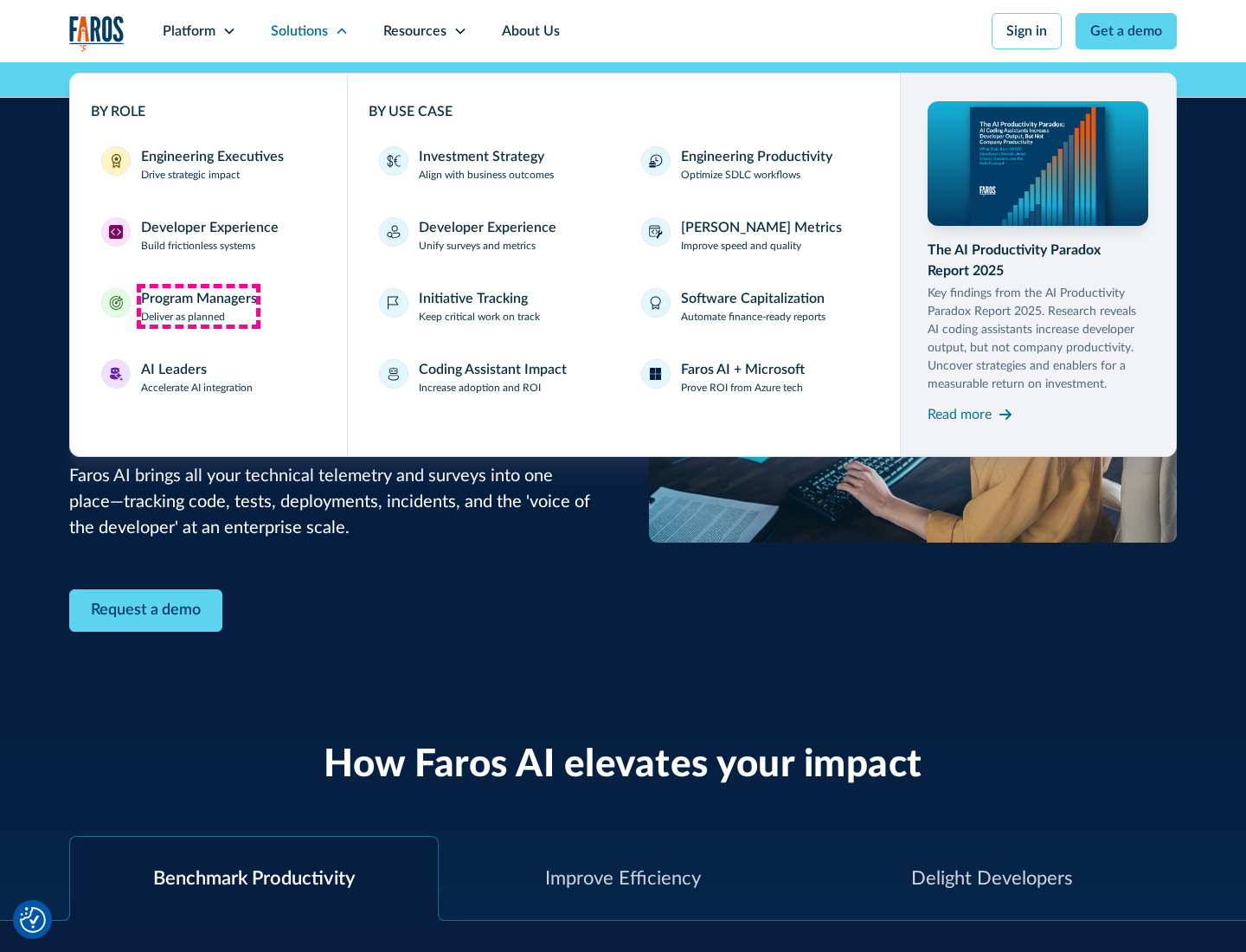
click at [198, 306] on div "Program Managers" at bounding box center [199, 298] width 116 height 20
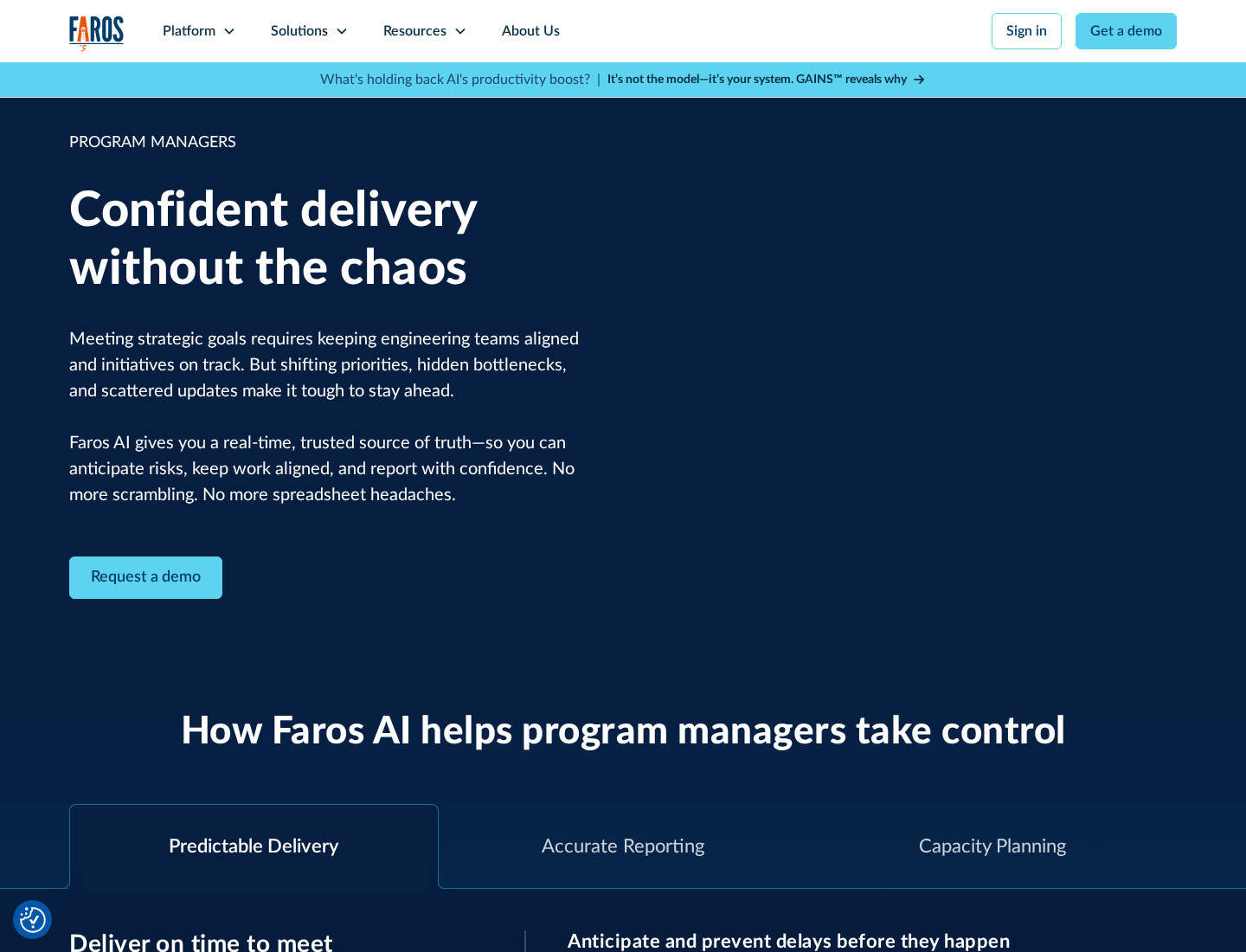
click at [341, 31] on icon at bounding box center [342, 31] width 14 height 14
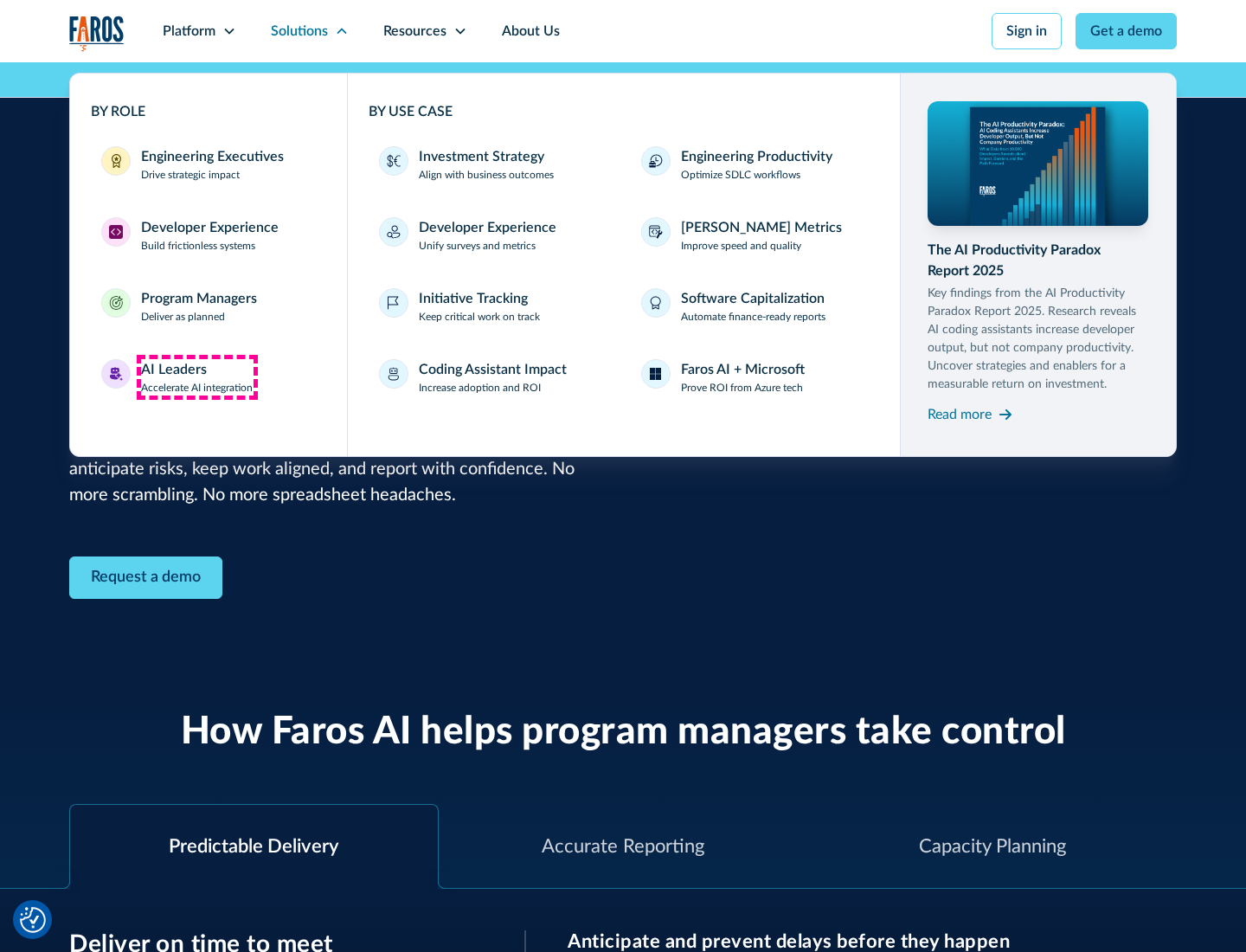
click at [197, 377] on div "AI Leaders" at bounding box center [173, 369] width 65 height 20
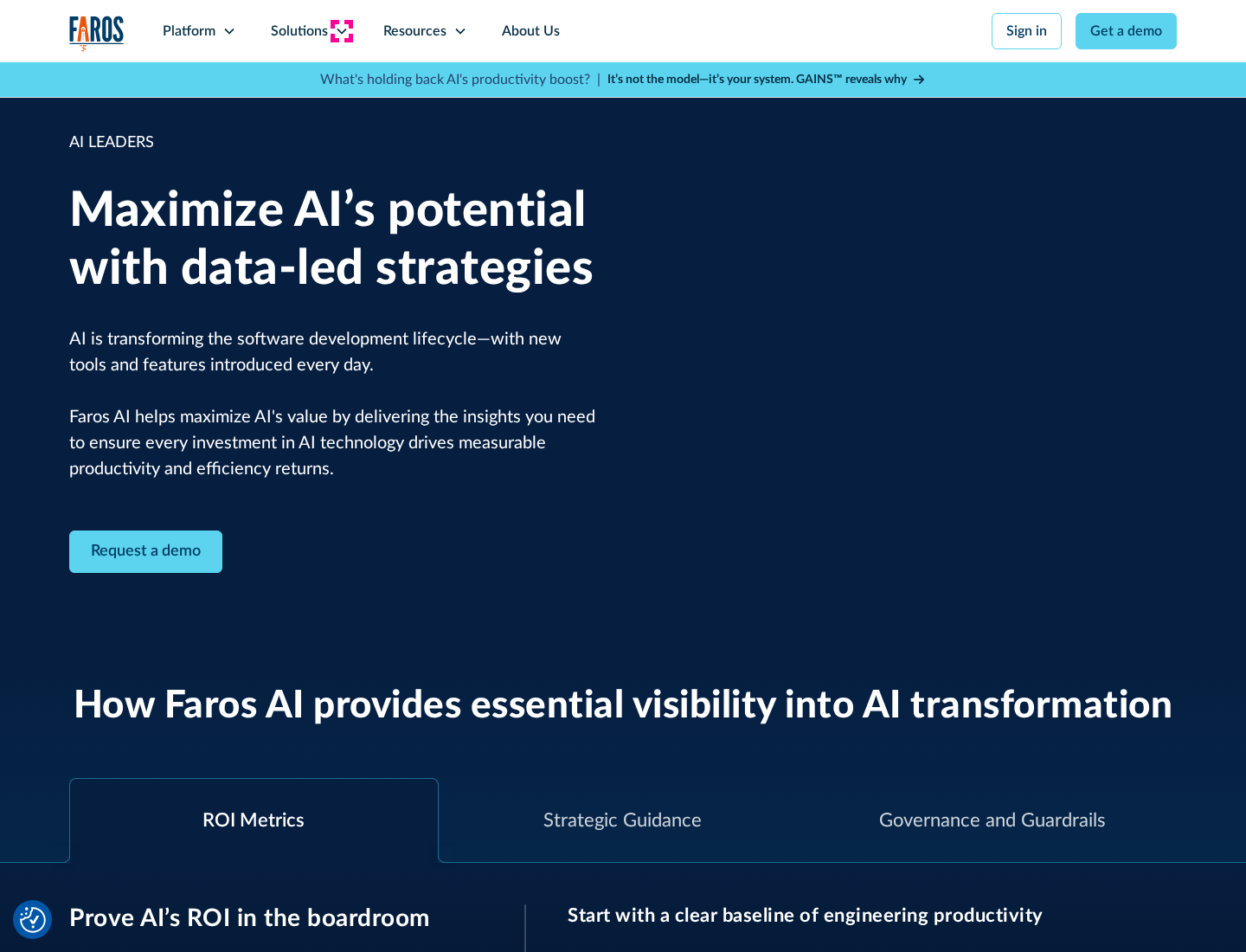
click at [341, 31] on icon at bounding box center [342, 31] width 14 height 14
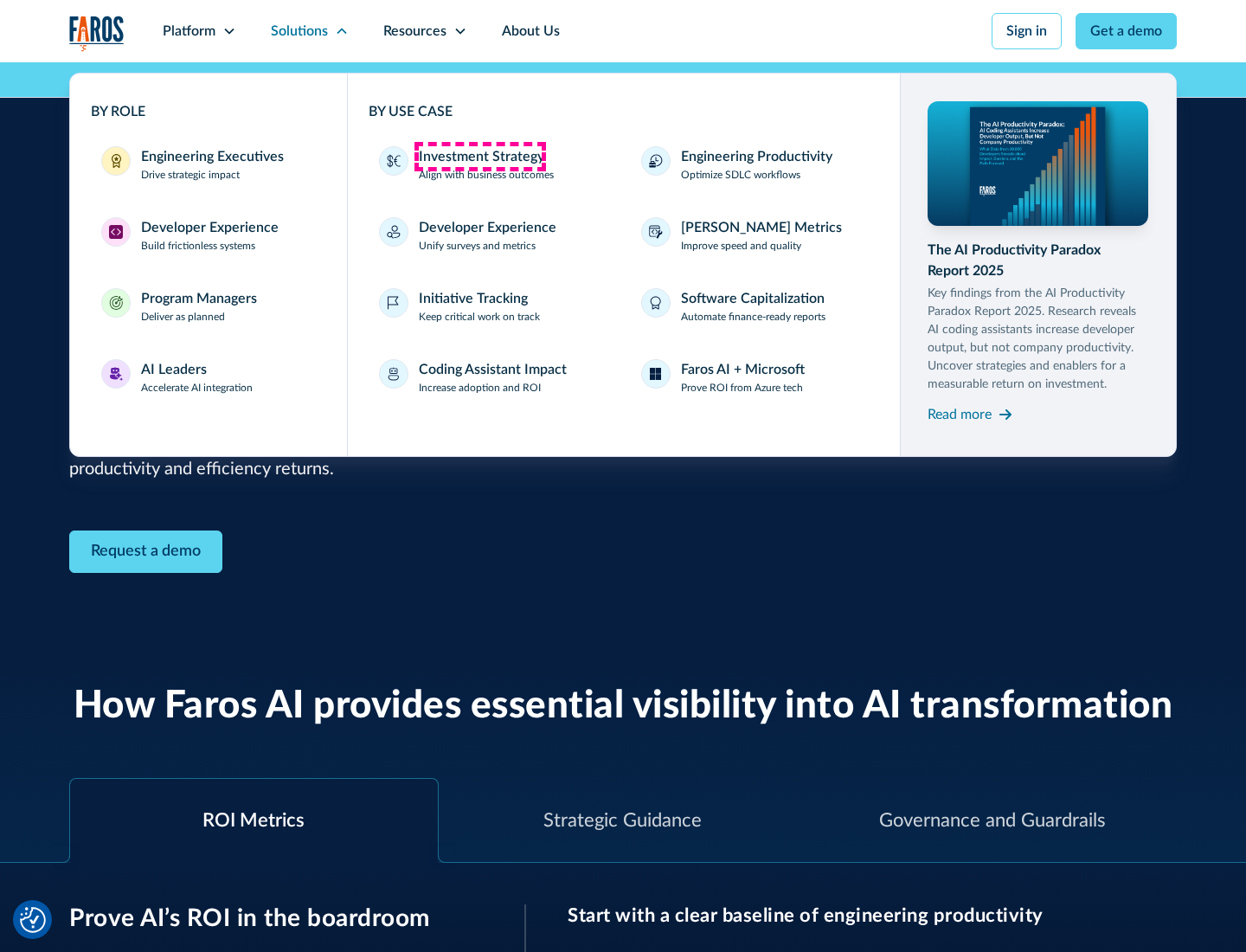
click at [479, 157] on div "Investment Strategy" at bounding box center [481, 156] width 126 height 20
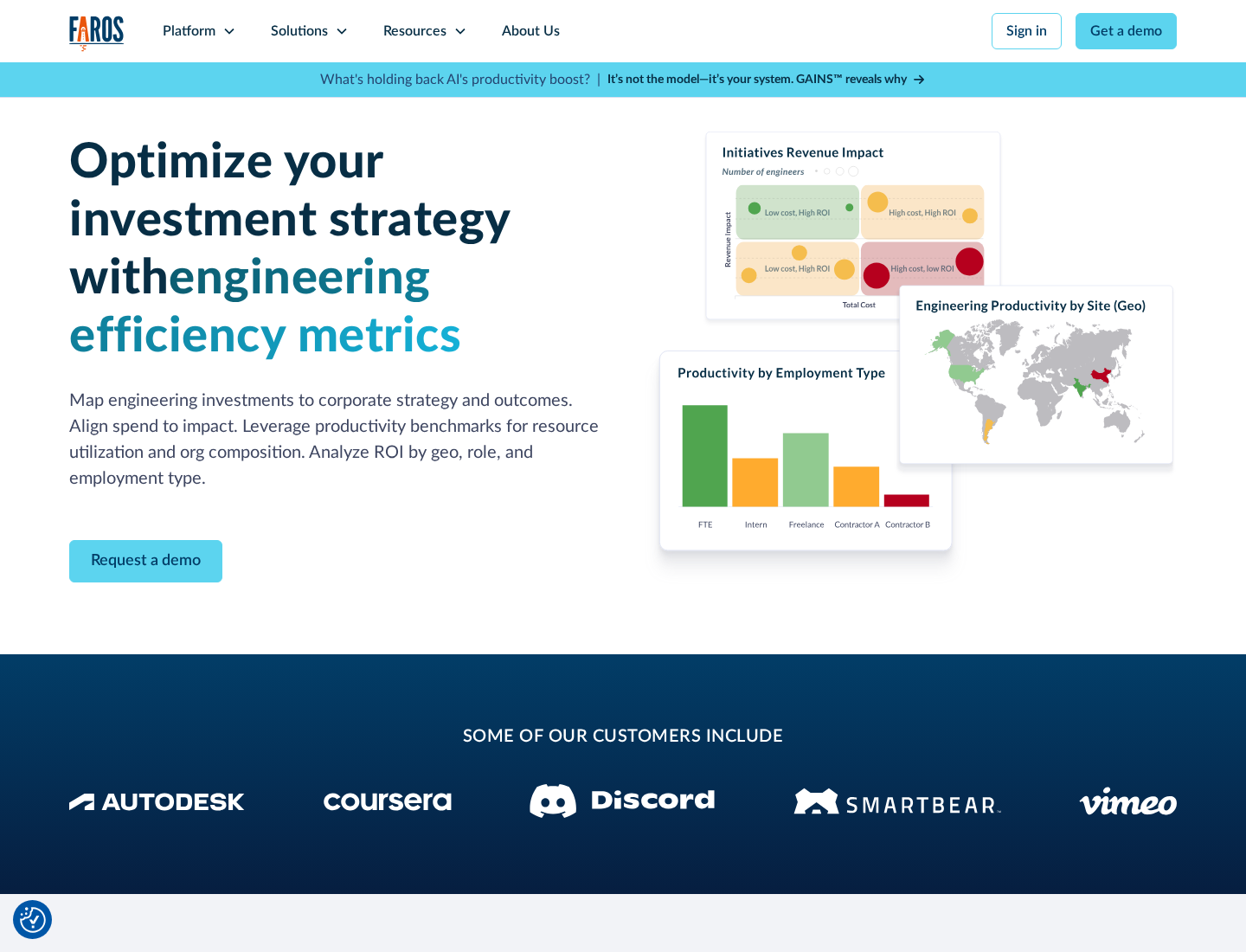
click at [341, 31] on icon at bounding box center [342, 31] width 14 height 14
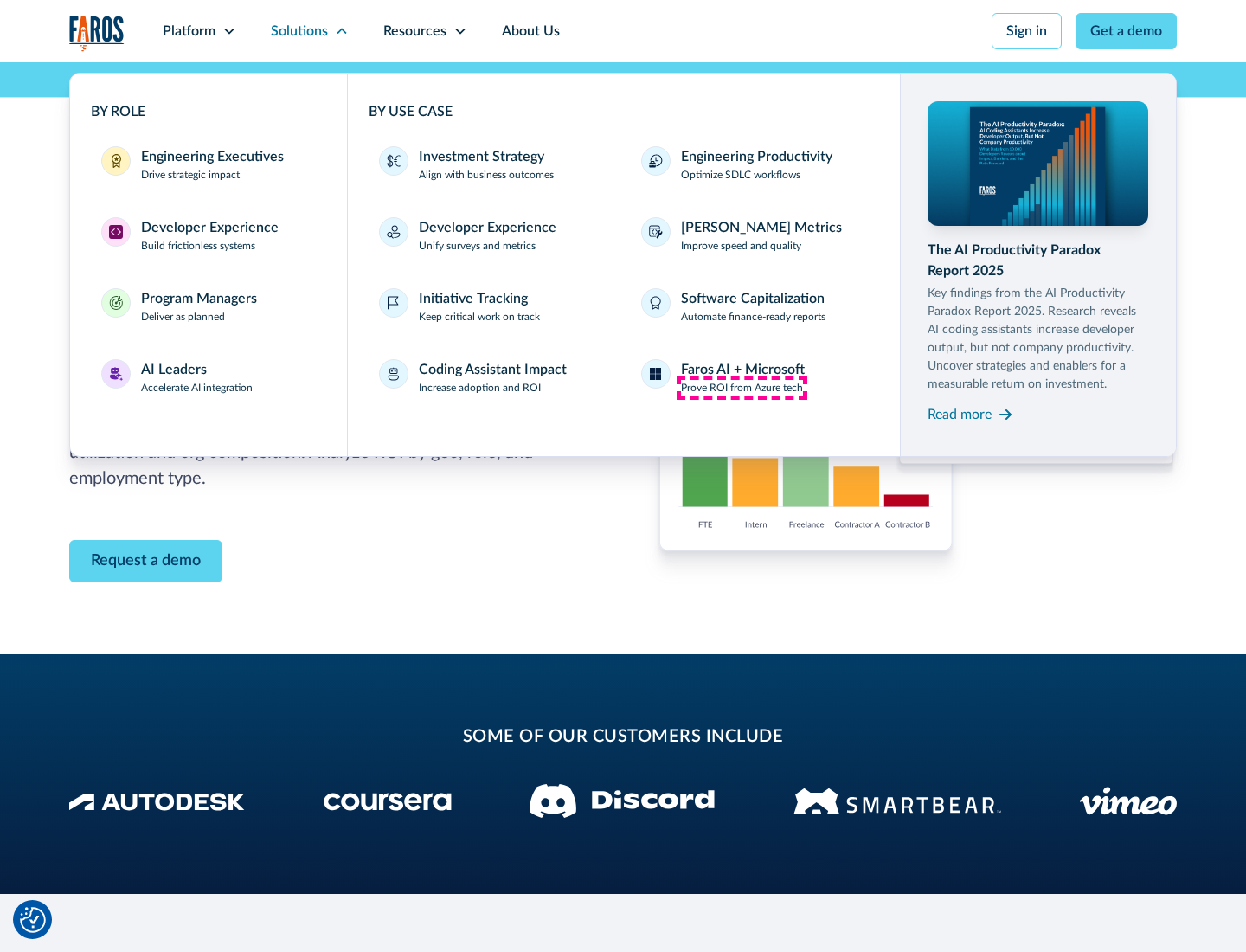
click at [741, 388] on p "Prove ROI from Azure tech" at bounding box center [741, 388] width 122 height 16
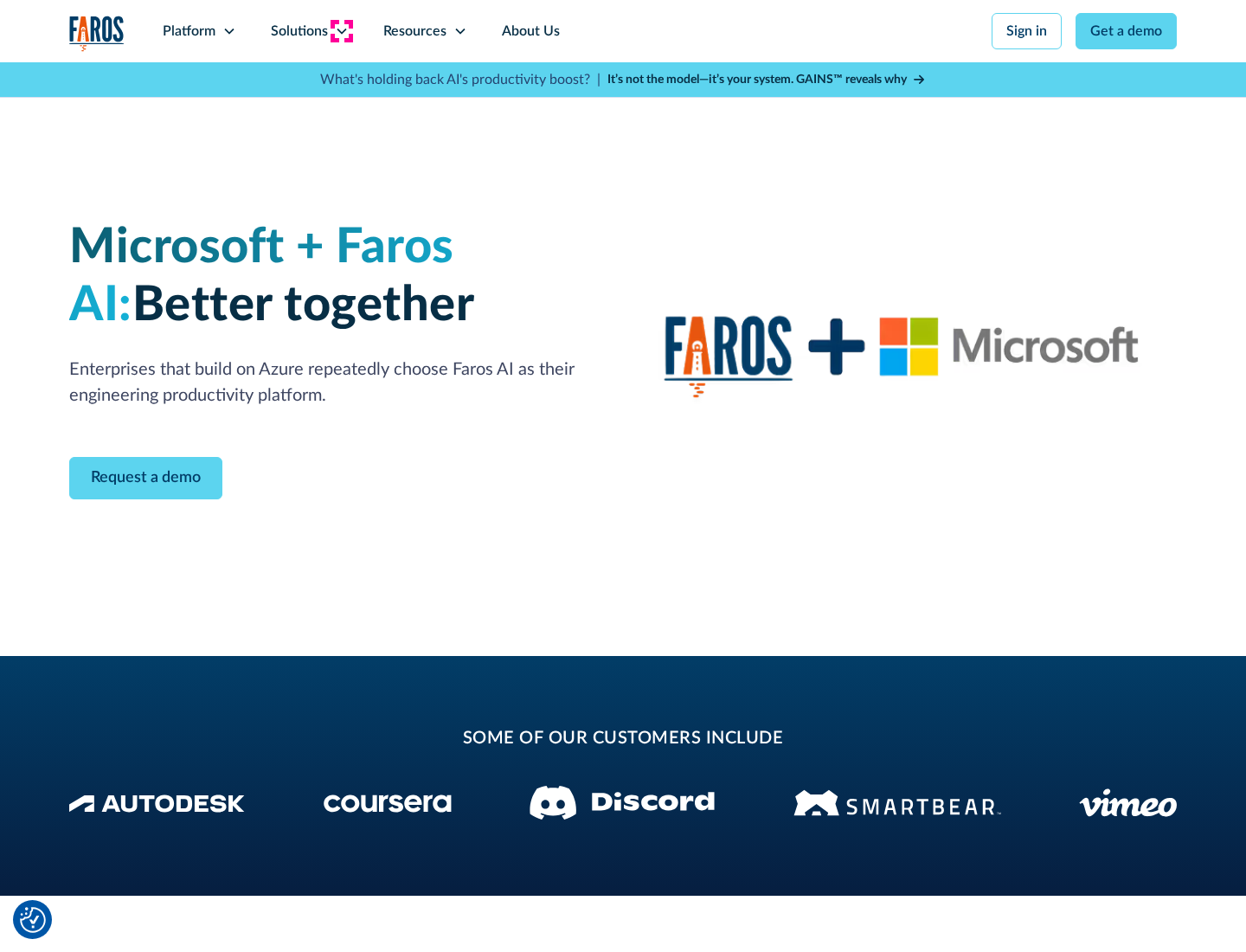
click at [341, 31] on icon at bounding box center [342, 31] width 14 height 14
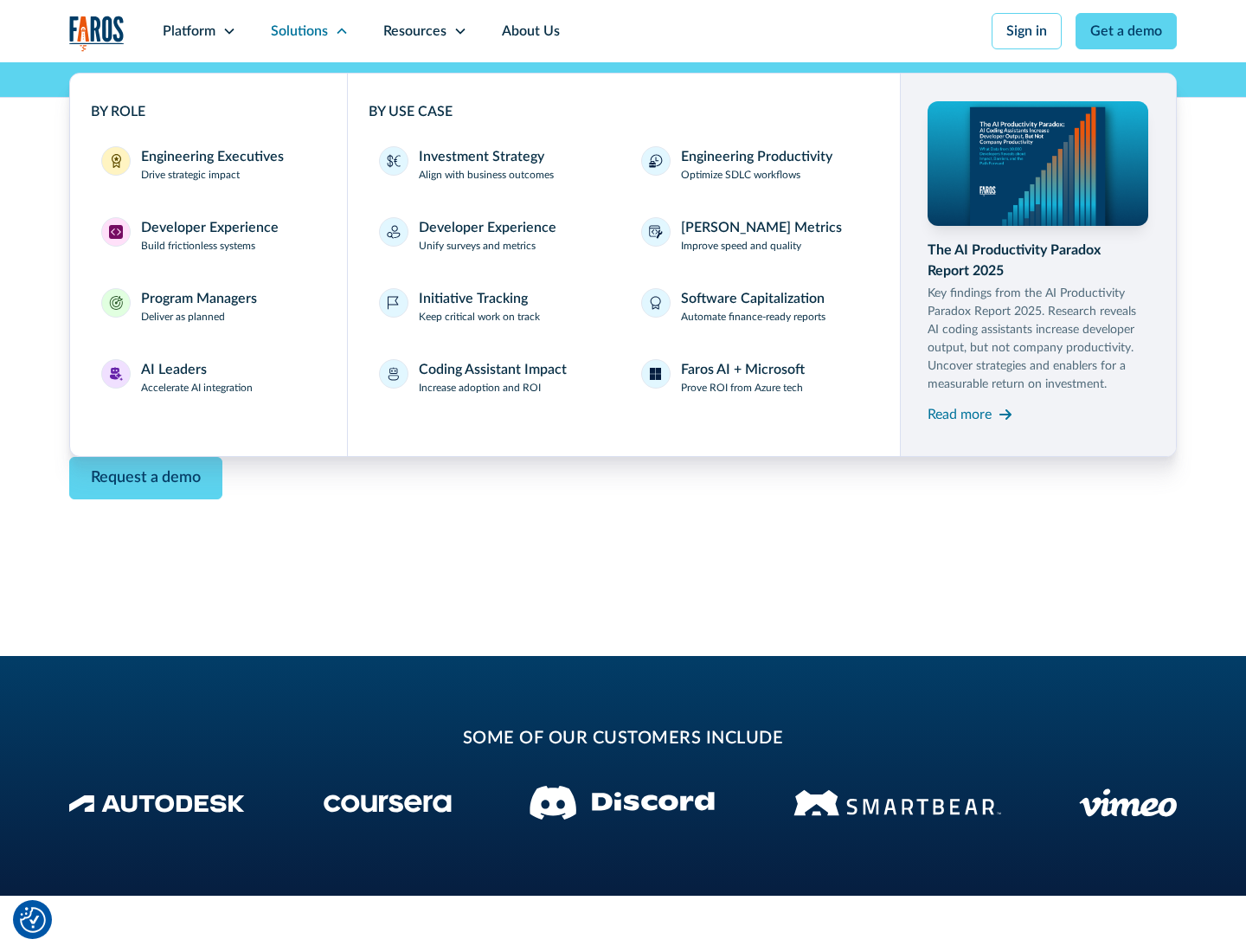
click at [960, 414] on div "Read more" at bounding box center [960, 414] width 64 height 20
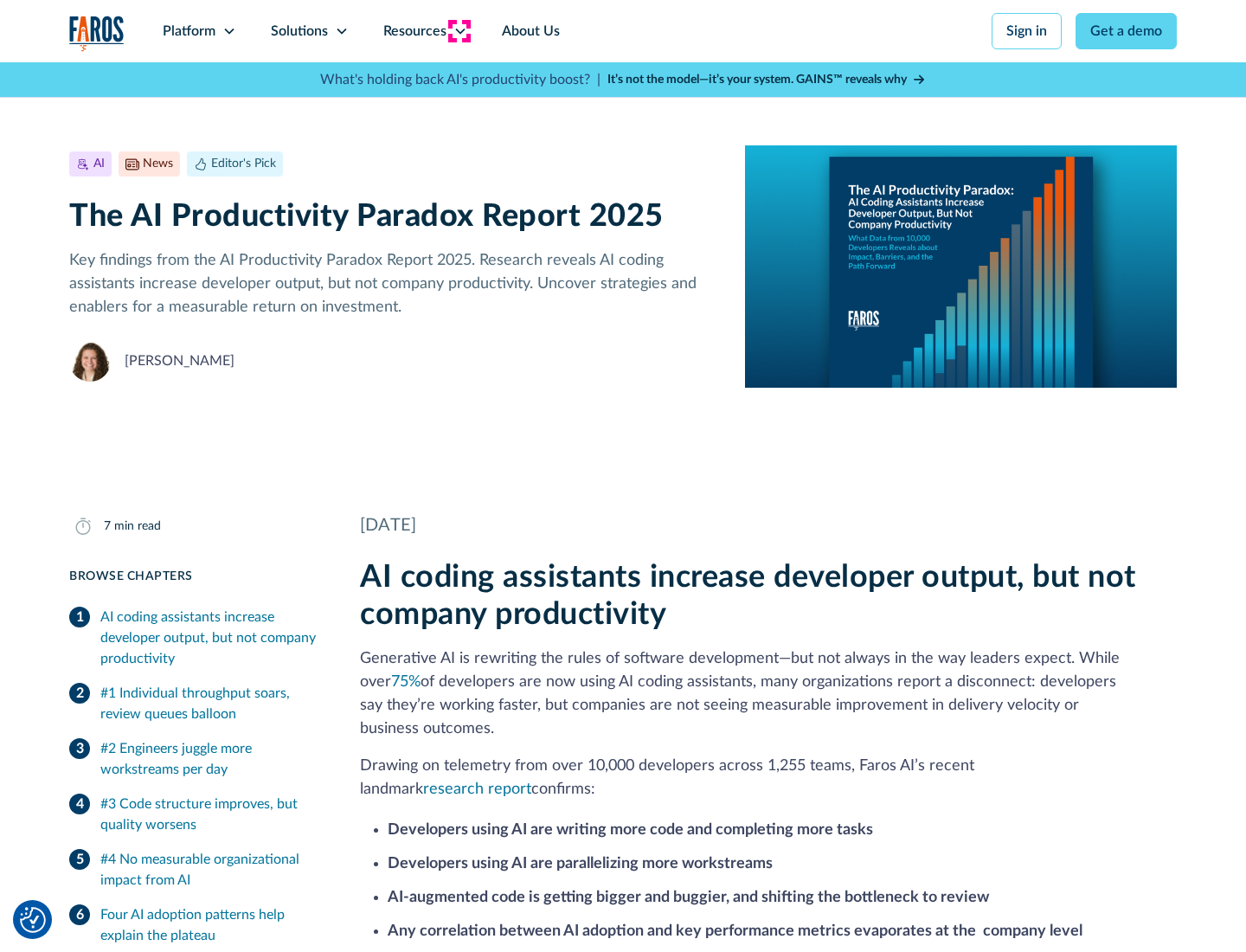
click at [459, 31] on icon at bounding box center [460, 31] width 14 height 14
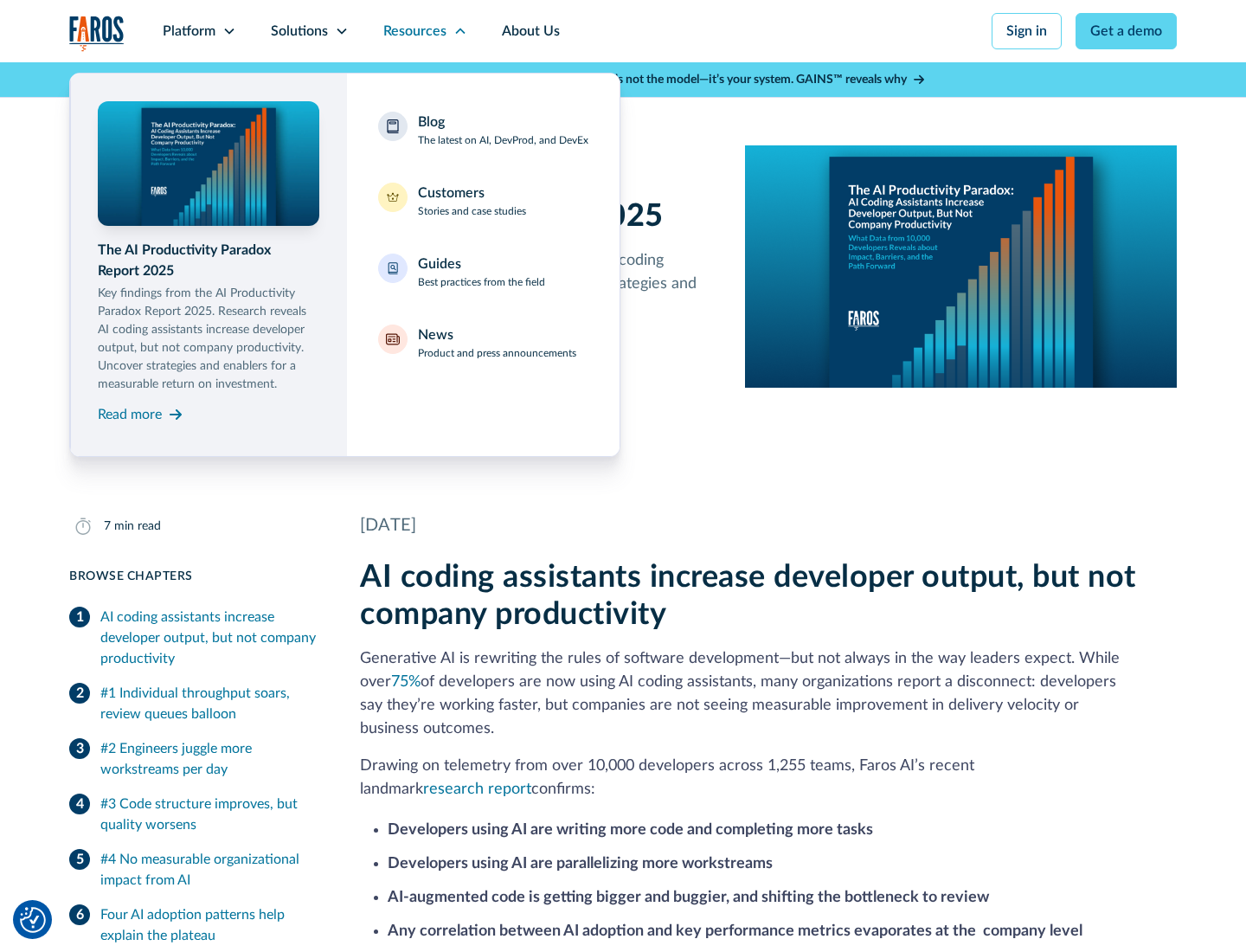
click at [503, 130] on div "Blog The latest on AI, DevProd, and DevEx" at bounding box center [503, 130] width 170 height 36
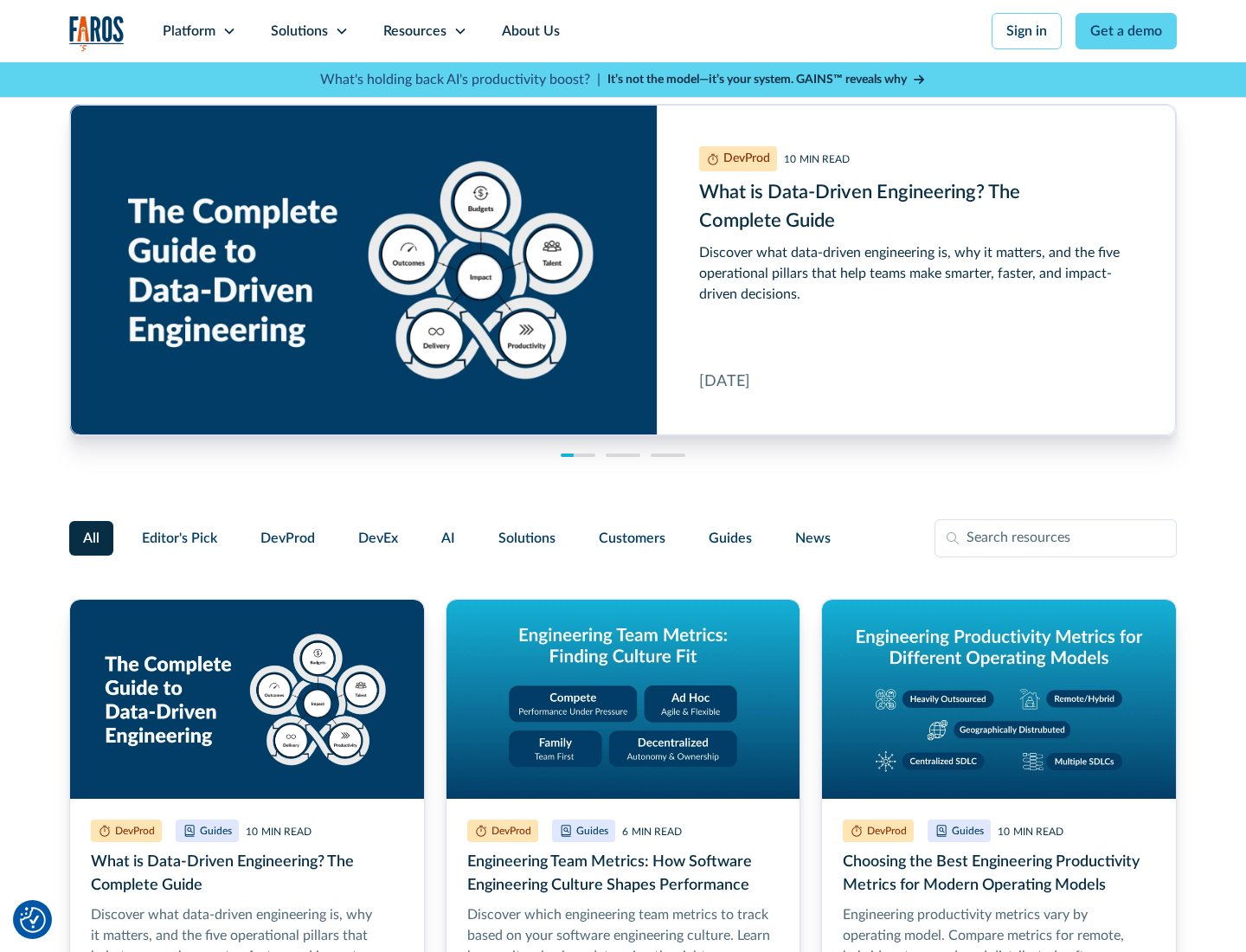
click at [1126, 31] on link "Get a demo" at bounding box center [1126, 30] width 101 height 36
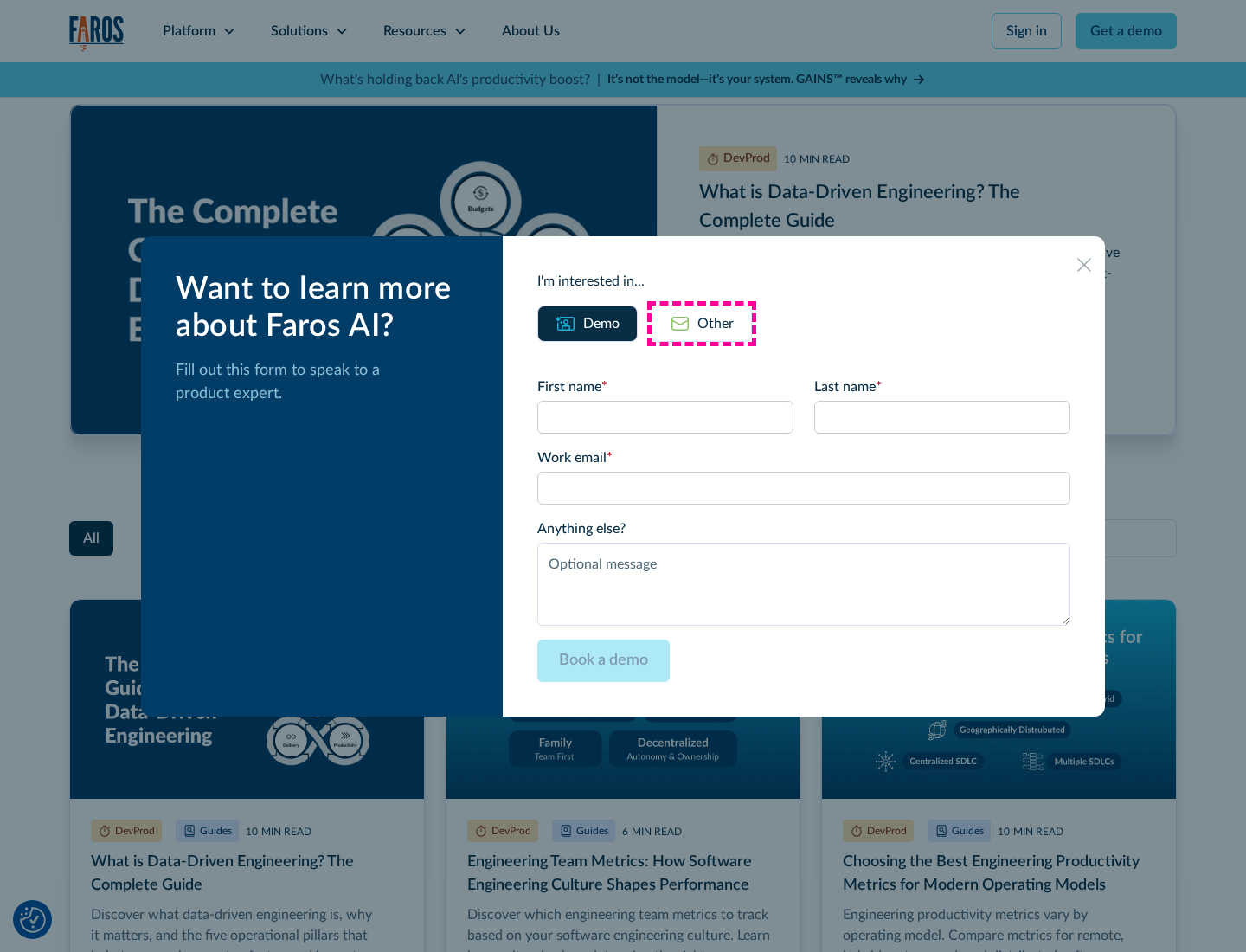
click at [701, 323] on div "Other" at bounding box center [715, 324] width 36 height 20
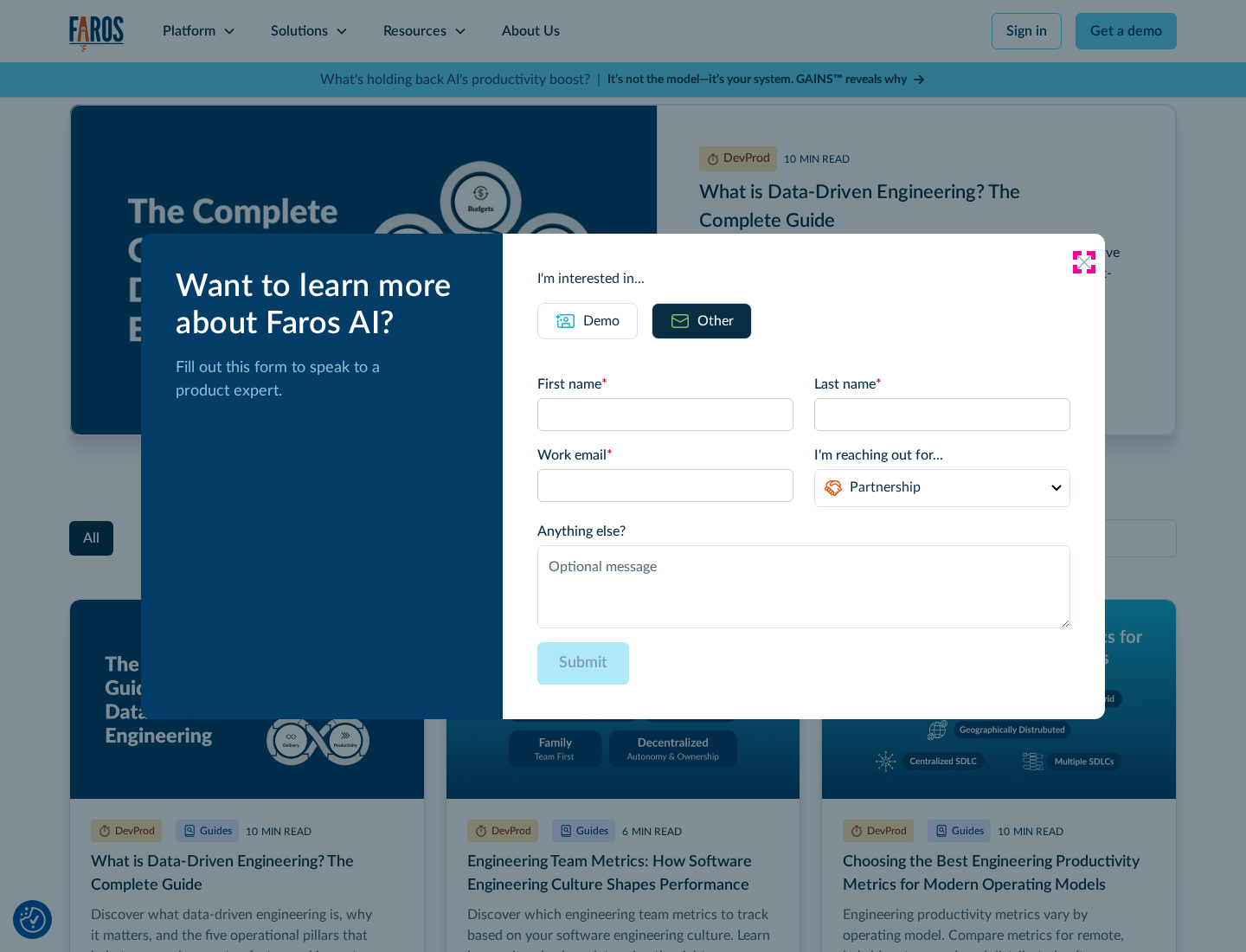
click at [1084, 261] on icon at bounding box center [1084, 262] width 14 height 14
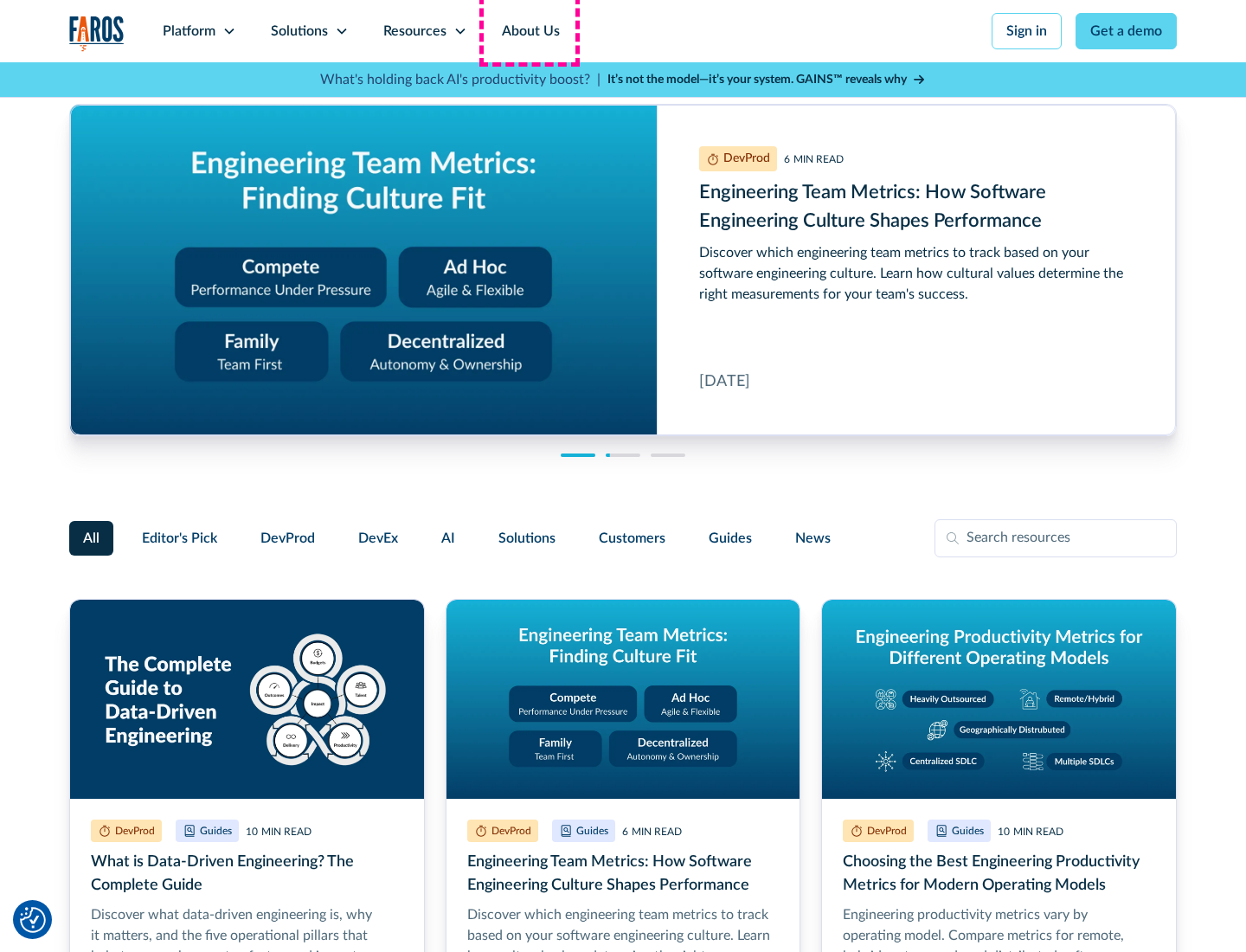
click at [529, 31] on link "About Us" at bounding box center [530, 31] width 93 height 62
